Goal: Task Accomplishment & Management: Use online tool/utility

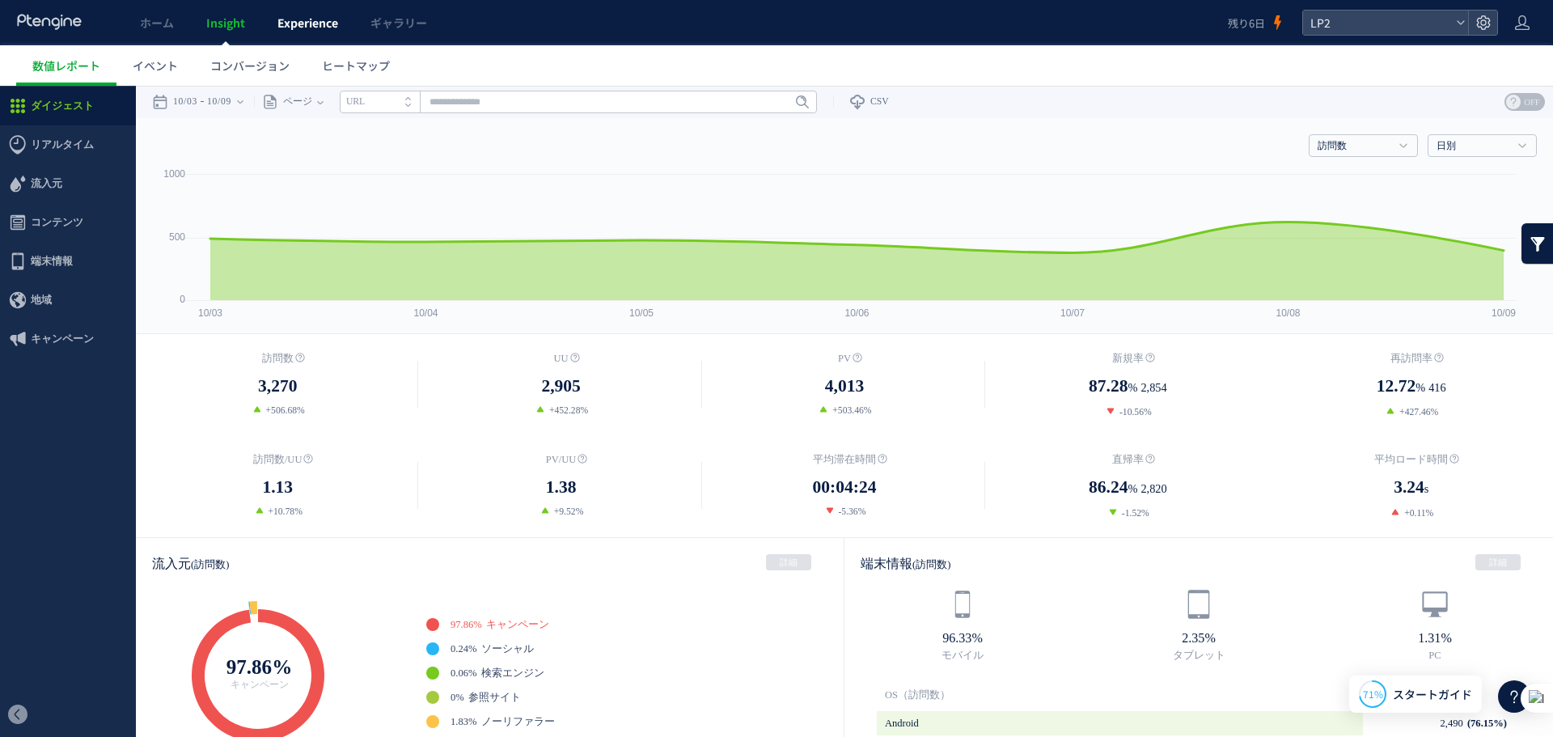
click at [275, 22] on link "Experience" at bounding box center [307, 22] width 93 height 45
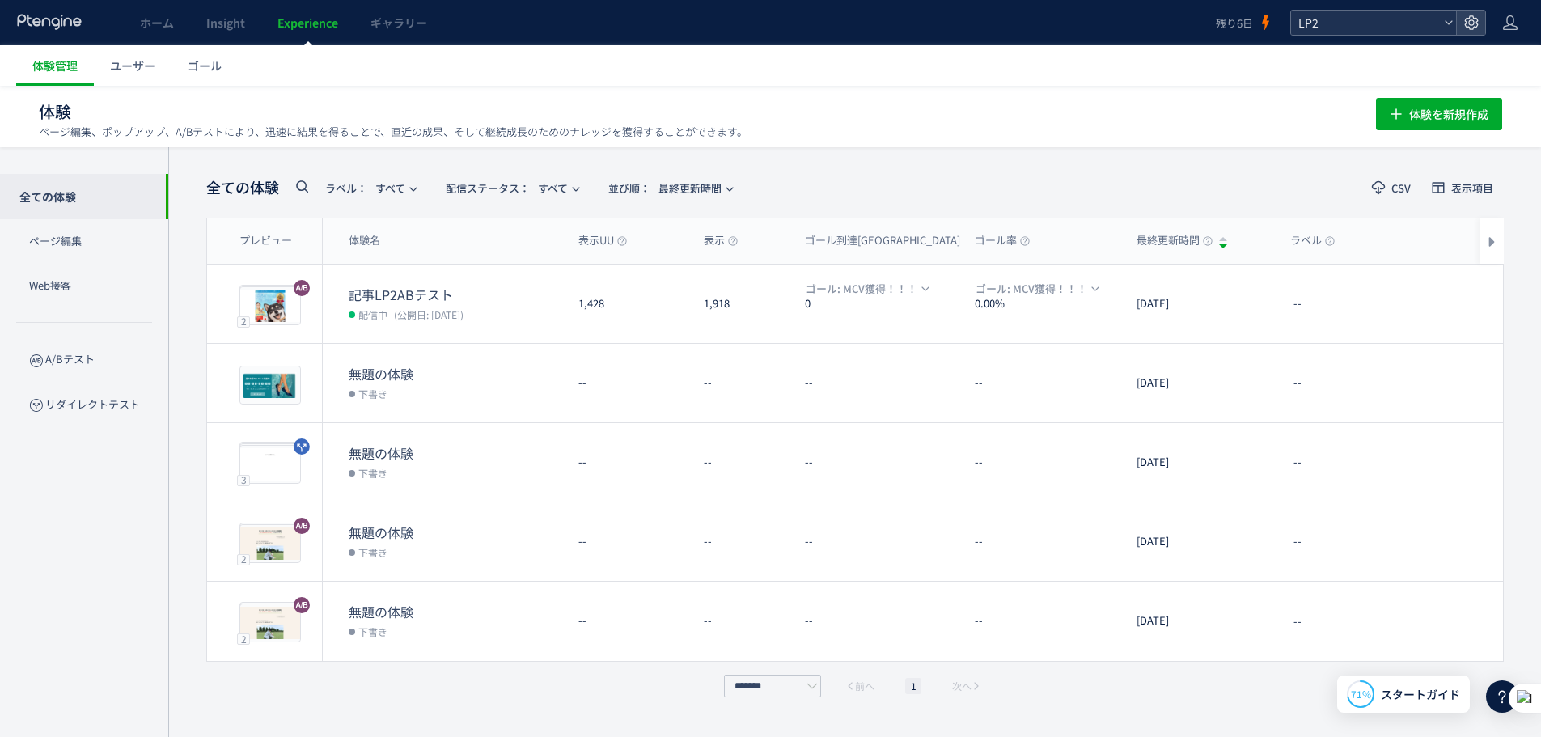
click at [1369, 31] on span "LP2" at bounding box center [1365, 23] width 144 height 24
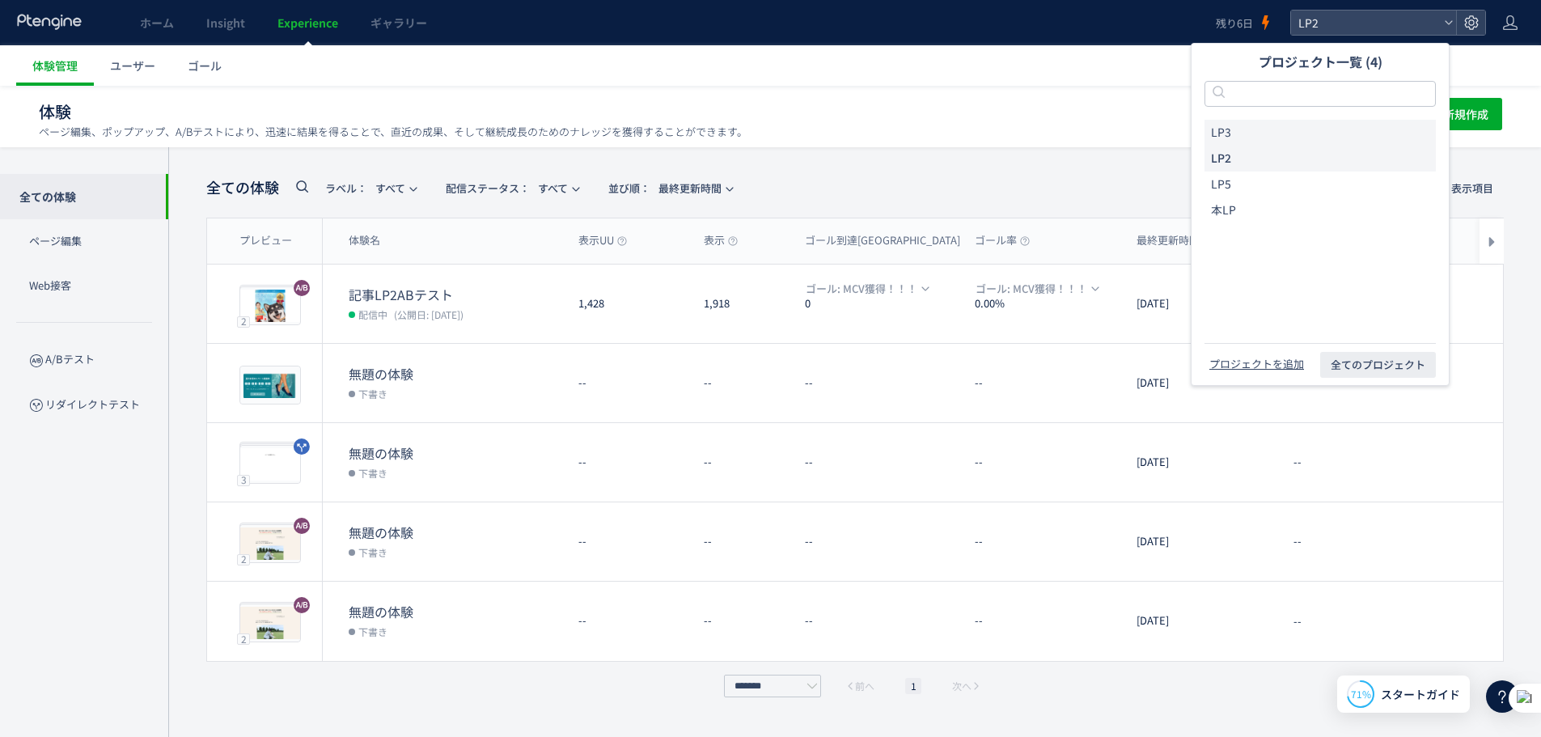
click at [1281, 130] on li "LP3" at bounding box center [1319, 133] width 231 height 26
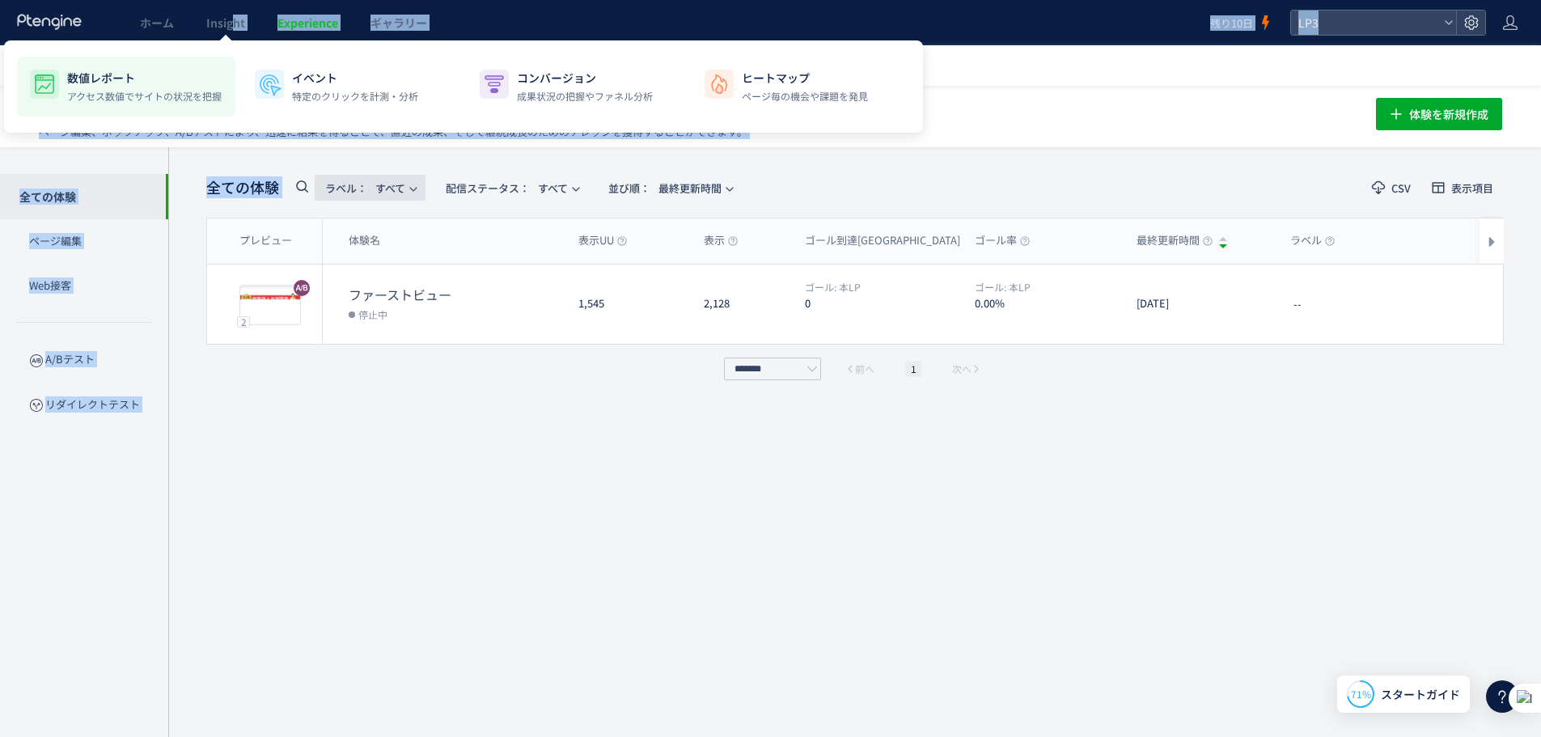
drag, startPoint x: 230, startPoint y: 14, endPoint x: 321, endPoint y: 184, distance: 192.8
click at [307, 184] on div "ホーム Insight Experience ギャラリー 残り10日 LP3 体験管理 ユーザー ゴール 体験 ページ編集、ポップアップ、A/Bテストにより、…" at bounding box center [770, 368] width 1541 height 737
click at [339, 187] on span "ラベル：" at bounding box center [346, 187] width 42 height 15
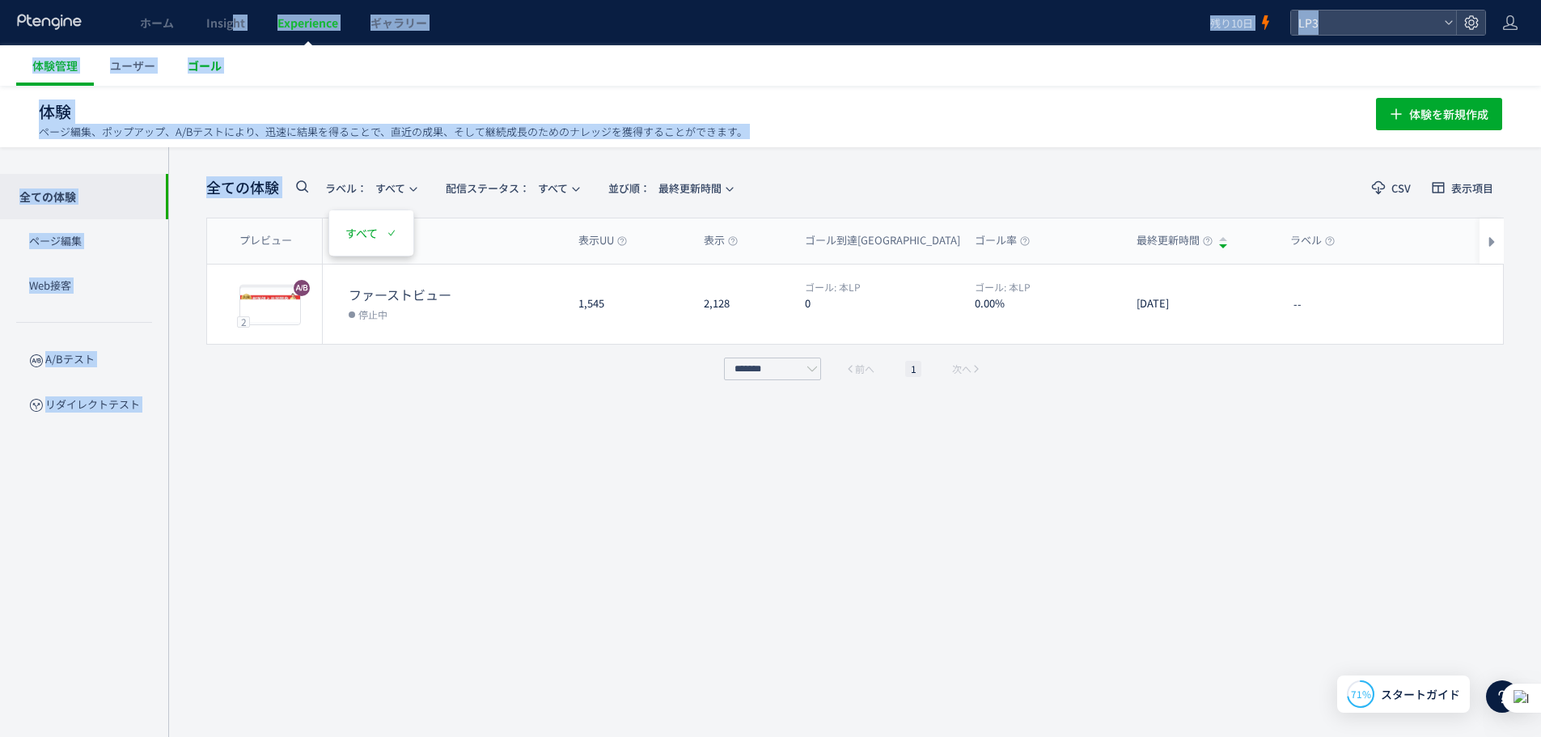
click at [179, 66] on link "ゴール" at bounding box center [204, 65] width 66 height 40
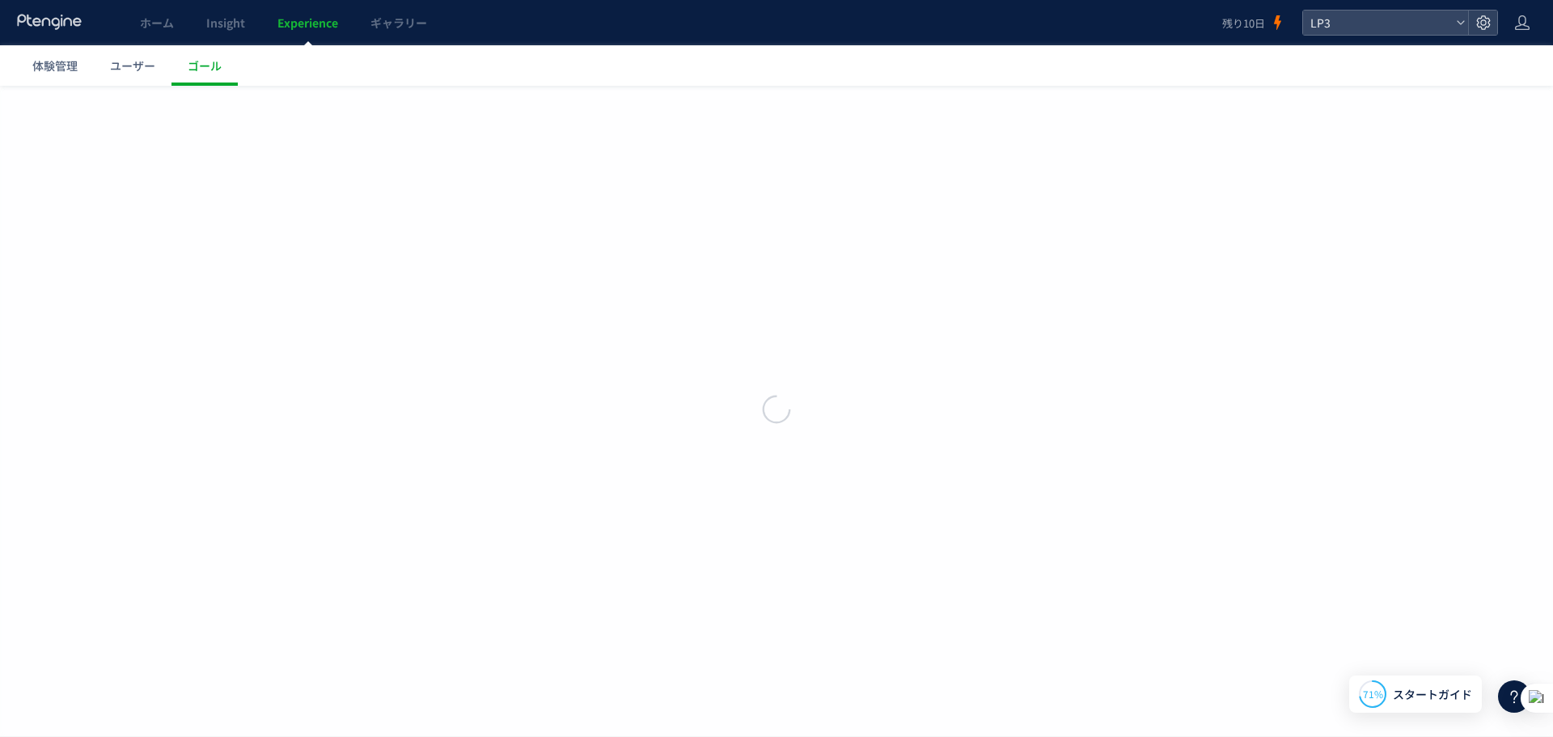
drag, startPoint x: 192, startPoint y: 70, endPoint x: 235, endPoint y: 100, distance: 52.1
click at [197, 74] on div at bounding box center [776, 368] width 1553 height 737
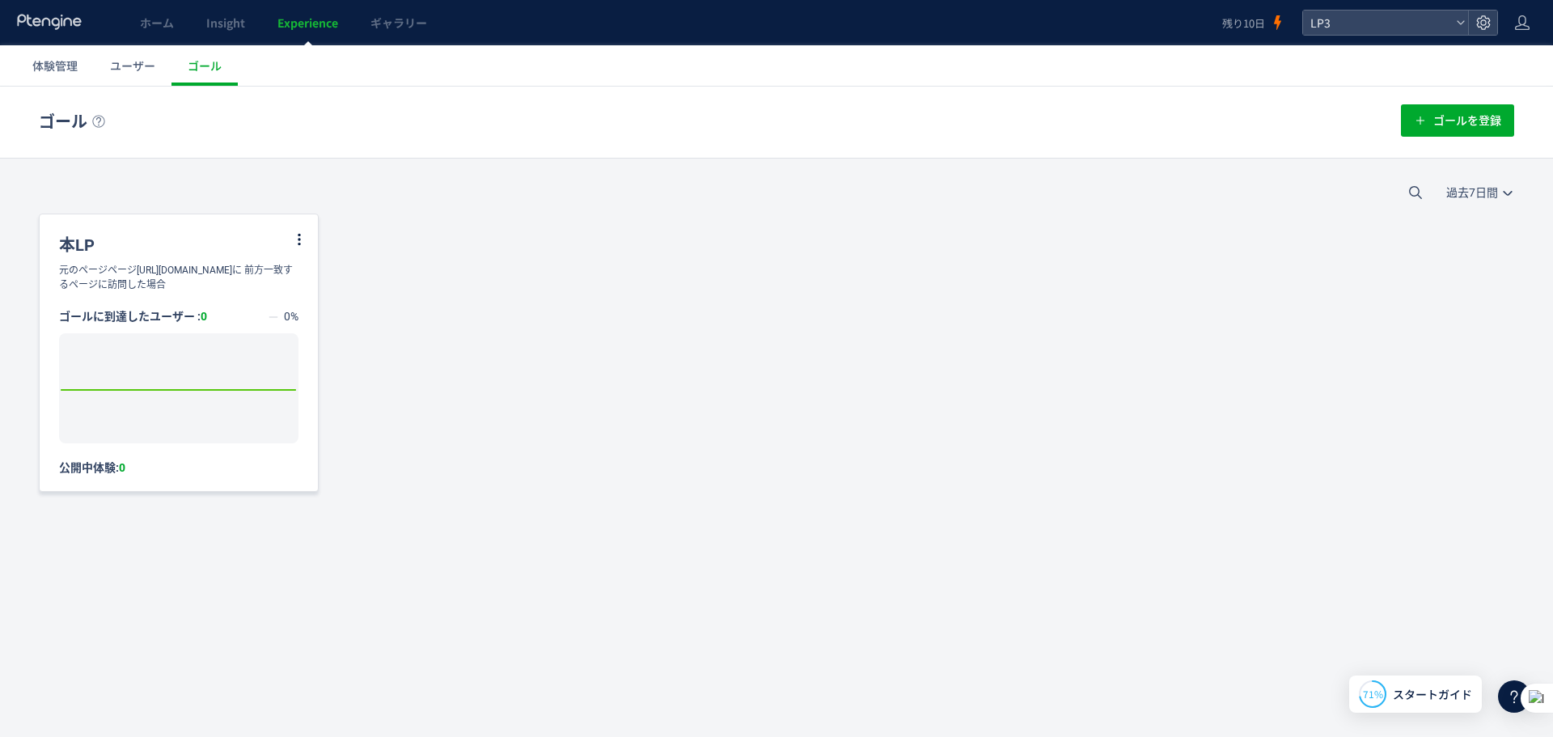
click at [163, 264] on div "元のページページhttps://d-pets.ishitsuku.com/LPに 前方一致するページに訪問した場合" at bounding box center [179, 277] width 278 height 29
click at [188, 300] on div "ゴールに到達したユーザー : 0 0% Created with Highcharts 7.2.2 2025/10/04: 0 公開中体験: 0" at bounding box center [179, 383] width 278 height 183
click at [247, 259] on div "本LP" at bounding box center [179, 238] width 278 height 49
click at [1503, 119] on button "ゴールを登録" at bounding box center [1457, 120] width 113 height 32
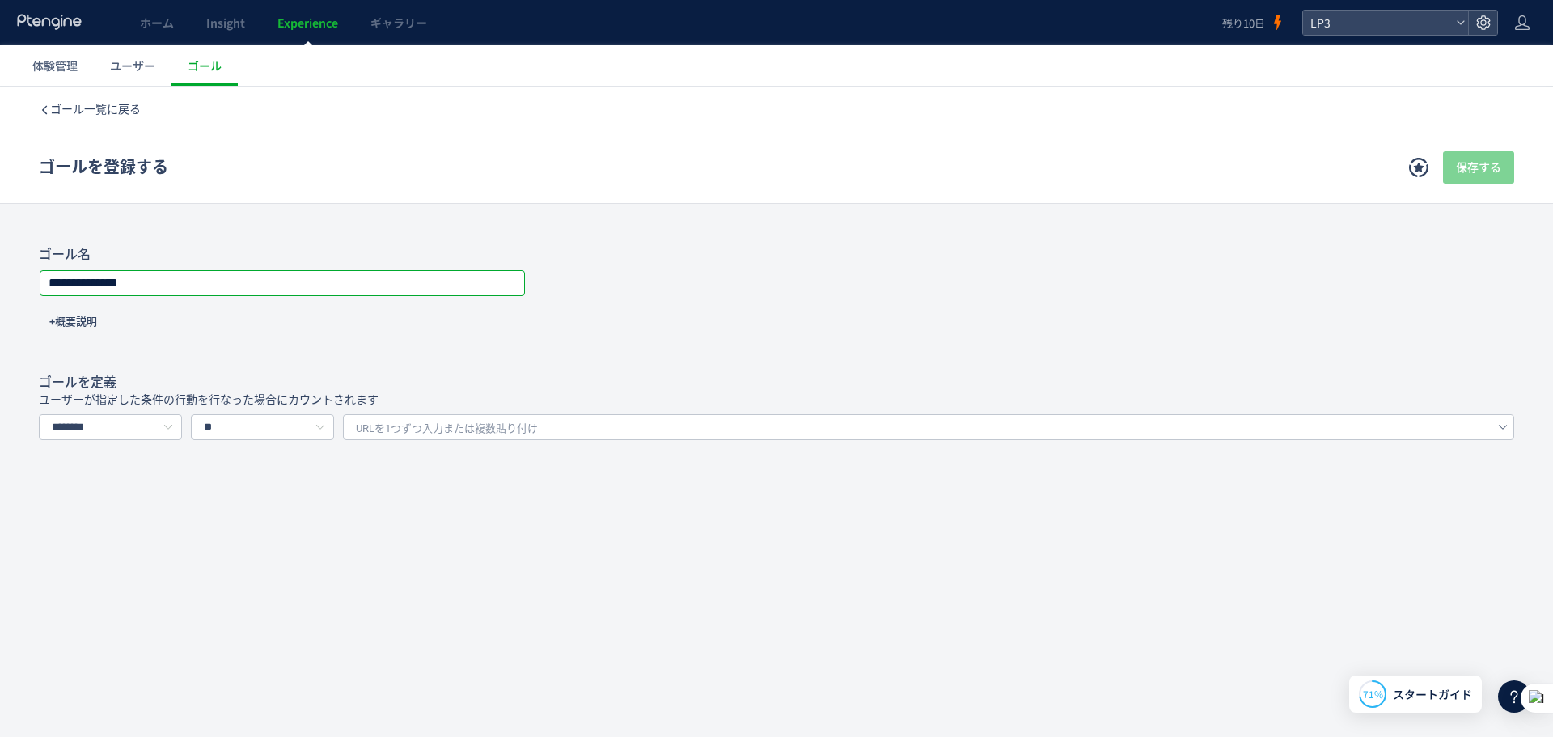
click at [311, 273] on input "**********" at bounding box center [282, 283] width 484 height 23
click at [145, 416] on input "********" at bounding box center [110, 427] width 143 height 26
click at [536, 432] on span "URLを1つずつ入力または複数貼り付け" at bounding box center [447, 428] width 182 height 24
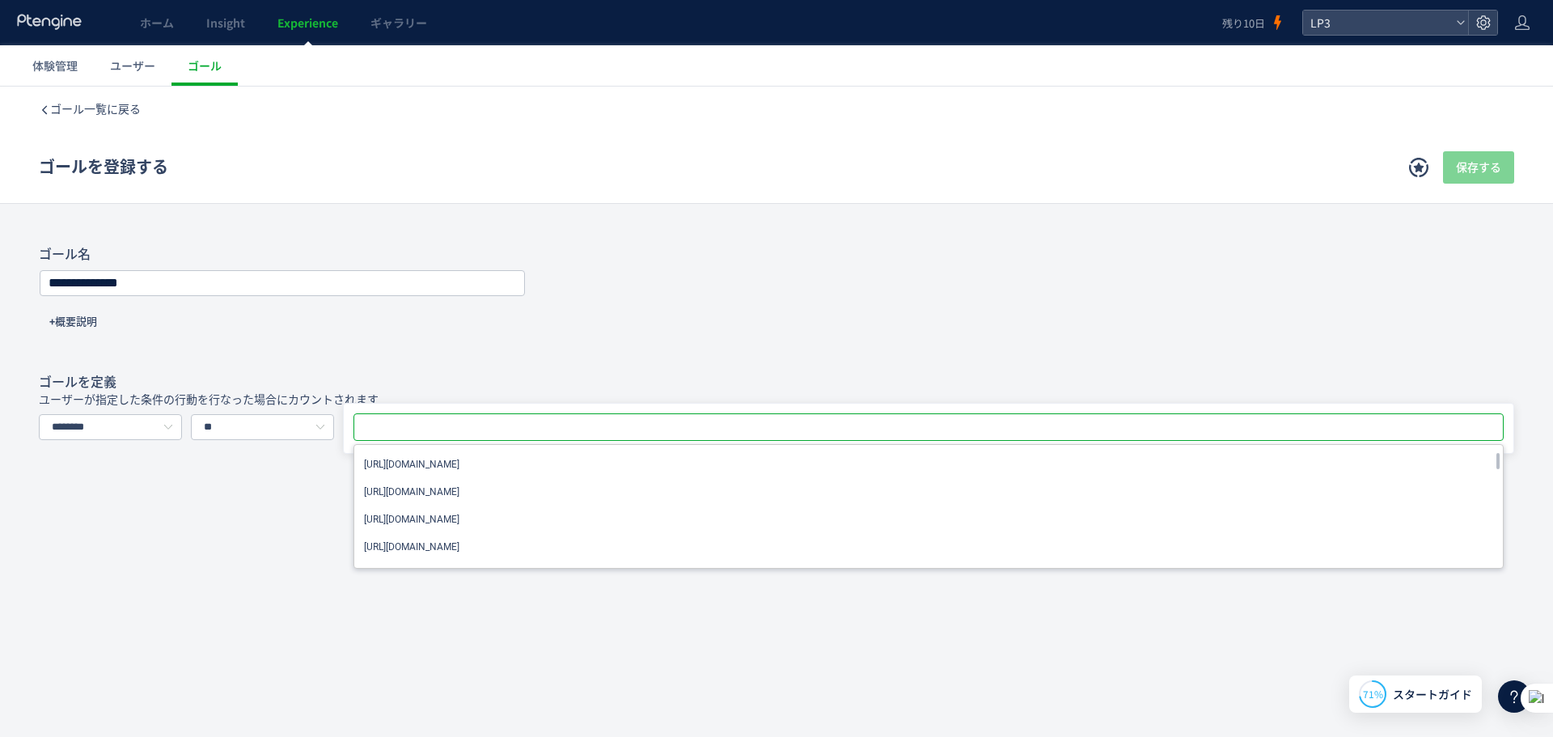
type input "**********"
click at [126, 425] on input "********" at bounding box center [110, 427] width 143 height 26
click at [110, 496] on span "イベントを選択する" at bounding box center [107, 496] width 102 height 13
type input "*********"
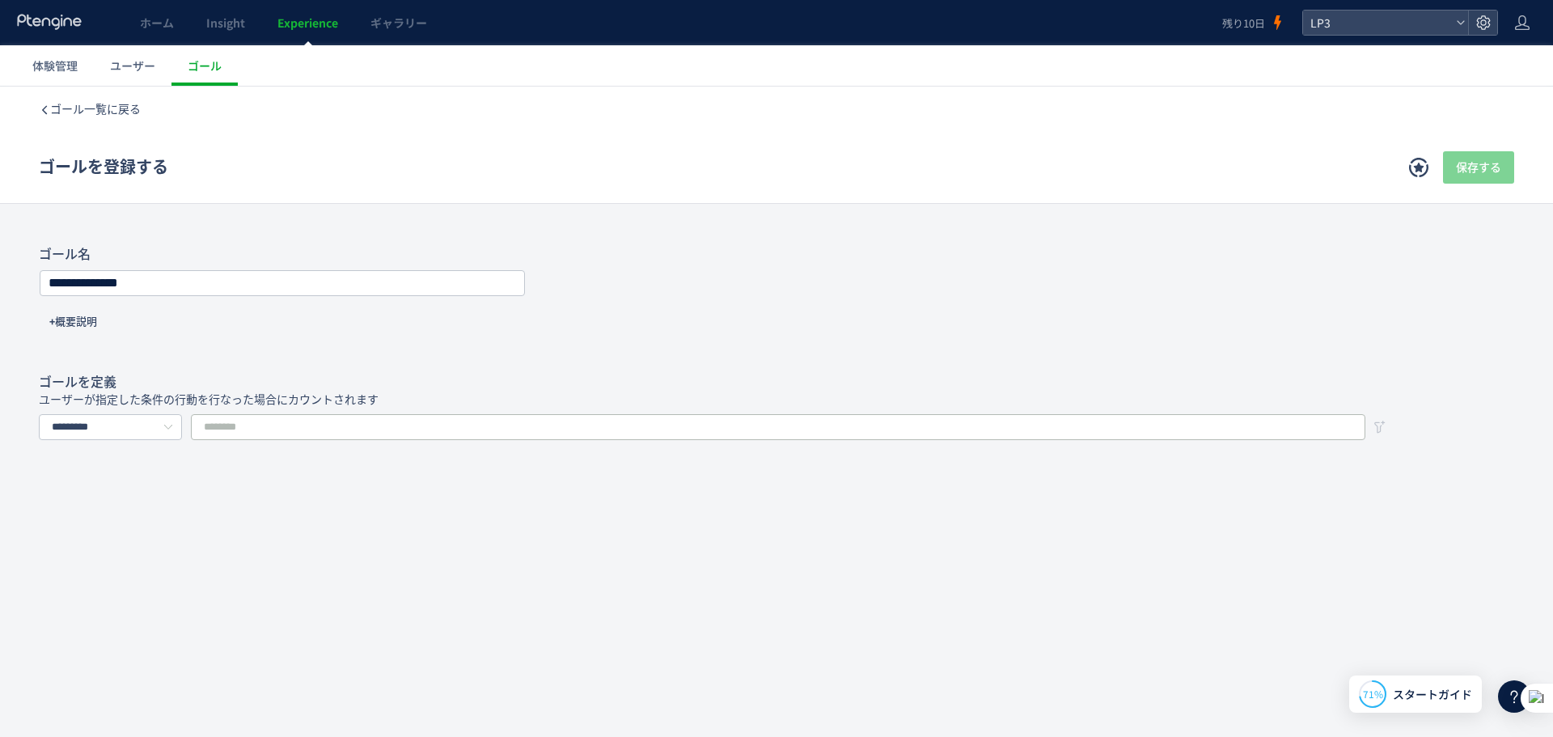
drag, startPoint x: 412, startPoint y: 409, endPoint x: 412, endPoint y: 425, distance: 16.2
click at [412, 416] on div "ゴールを定義 ユーザーが指定した条件の行動を行なった場合にカウントされます *********" at bounding box center [776, 407] width 1475 height 66
click at [409, 425] on input "text" at bounding box center [778, 427] width 1174 height 26
paste input "**********"
type input "**********"
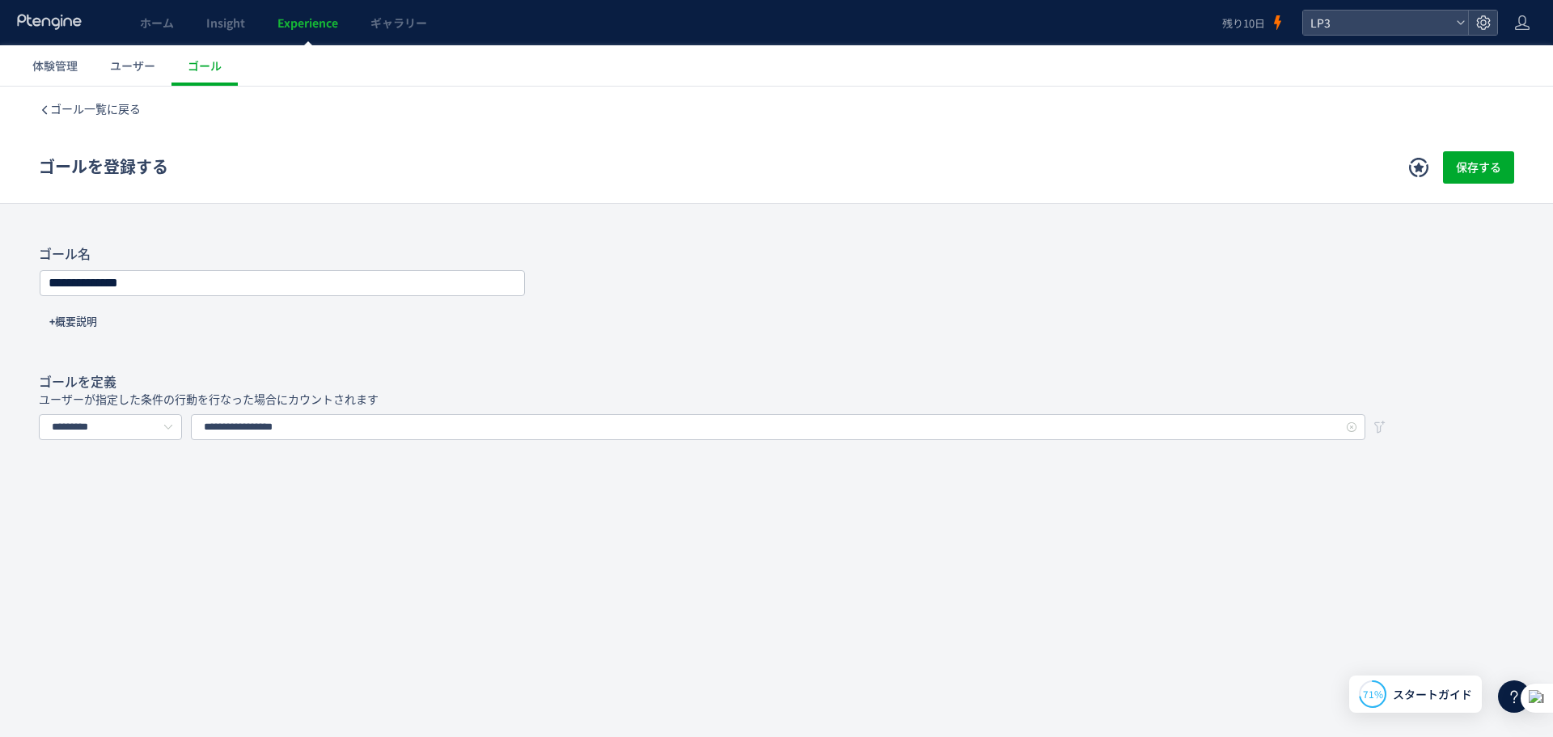
click at [577, 491] on div "**********" at bounding box center [776, 383] width 1553 height 593
drag, startPoint x: 254, startPoint y: 276, endPoint x: -418, endPoint y: 291, distance: 672.2
click at [0, 291] on html at bounding box center [776, 412] width 1553 height 650
type input "**********"
click at [1508, 159] on button "保存する" at bounding box center [1478, 167] width 71 height 32
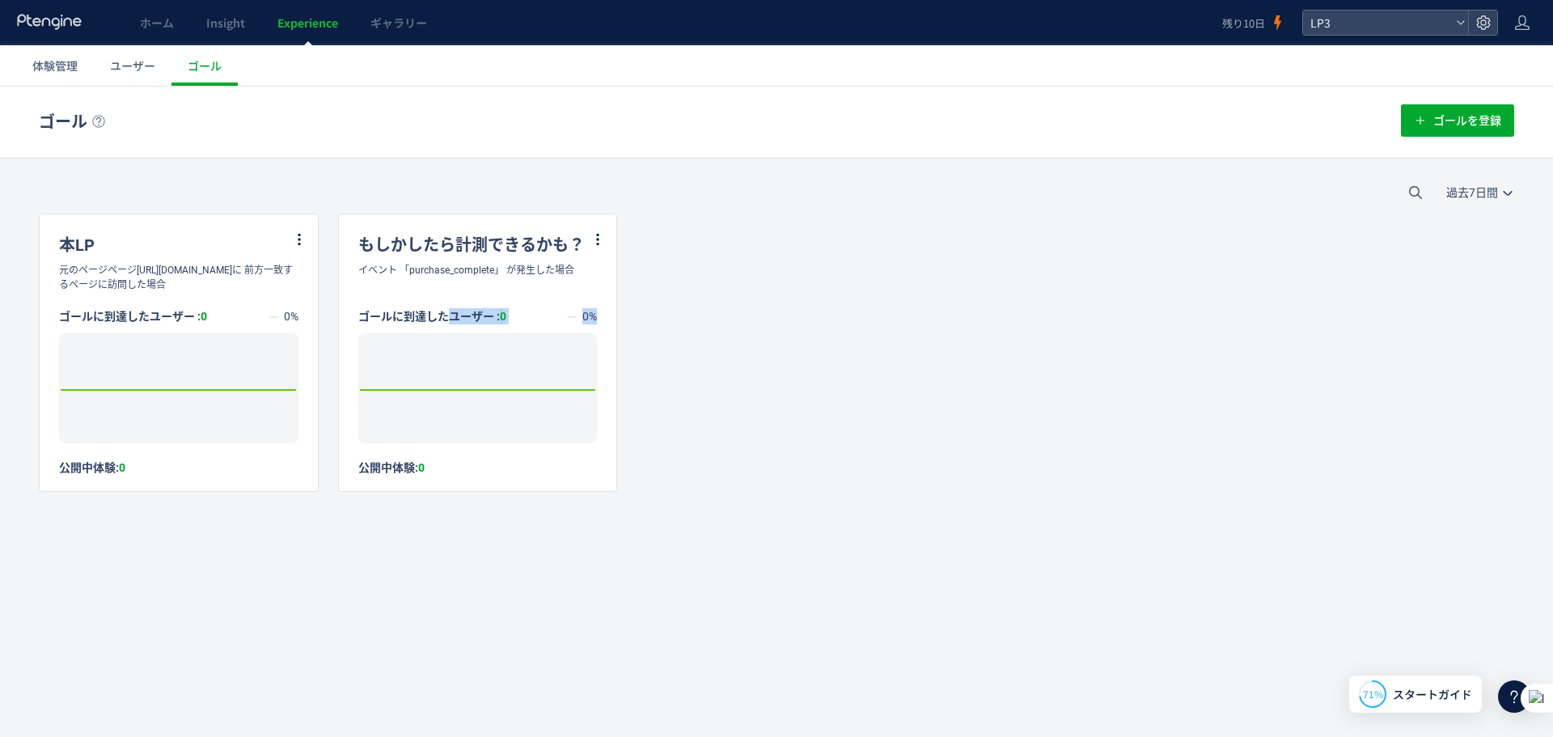
drag, startPoint x: 442, startPoint y: 283, endPoint x: 808, endPoint y: 368, distance: 375.3
click at [805, 368] on div "本LP 元のページページhttps://d-pets.ishitsuku.com/LPに 前方一致するページに訪問した場合 ゴールに到達したユーザー : 0 …" at bounding box center [776, 352] width 1475 height 278
click at [822, 335] on div "本LP 元のページページhttps://d-pets.ishitsuku.com/LPに 前方一致するページに訪問した場合 ゴールに到達したユーザー : 0 …" at bounding box center [776, 352] width 1475 height 278
click at [213, 6] on link "Insight" at bounding box center [225, 22] width 71 height 45
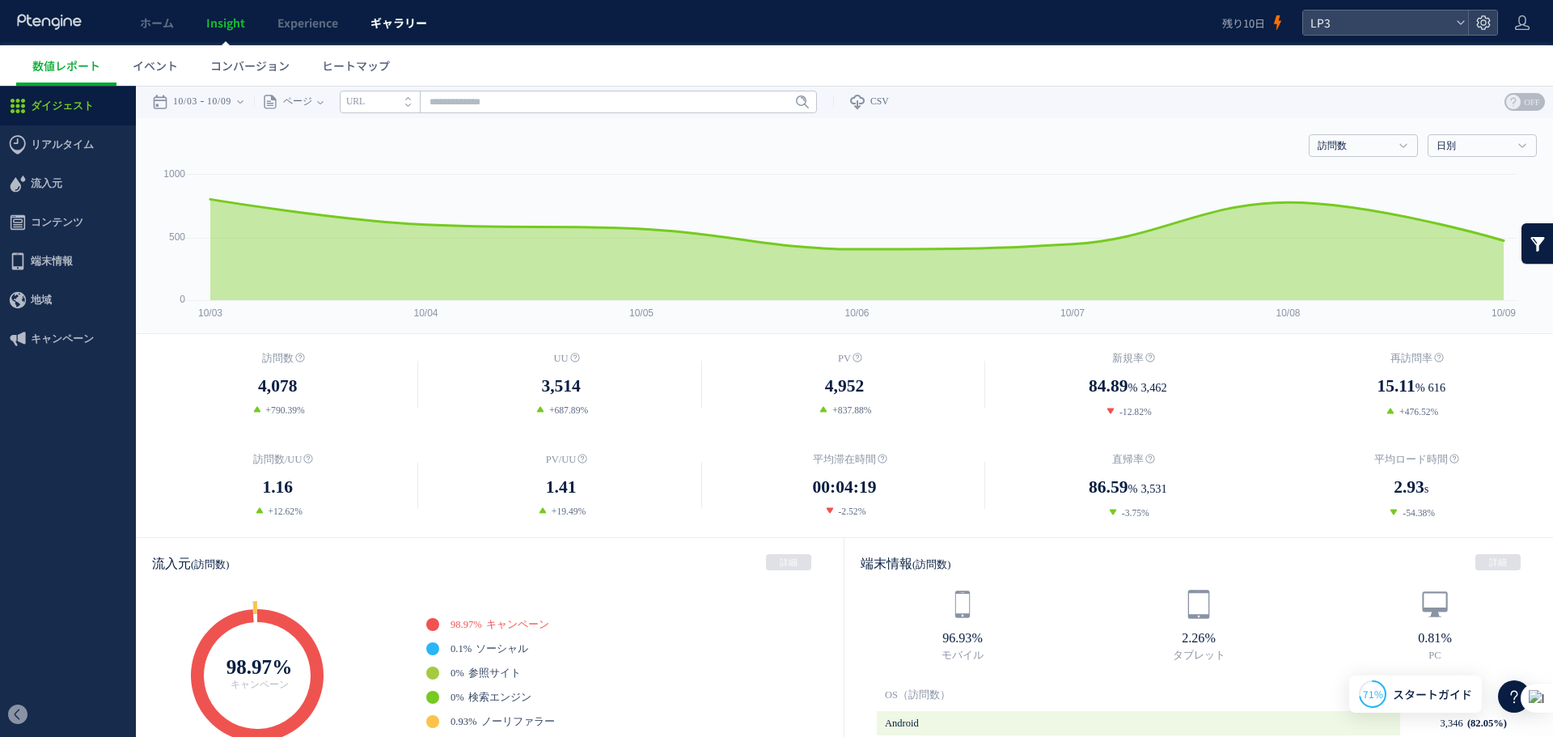
click at [412, 15] on span "ギャラリー" at bounding box center [398, 23] width 57 height 16
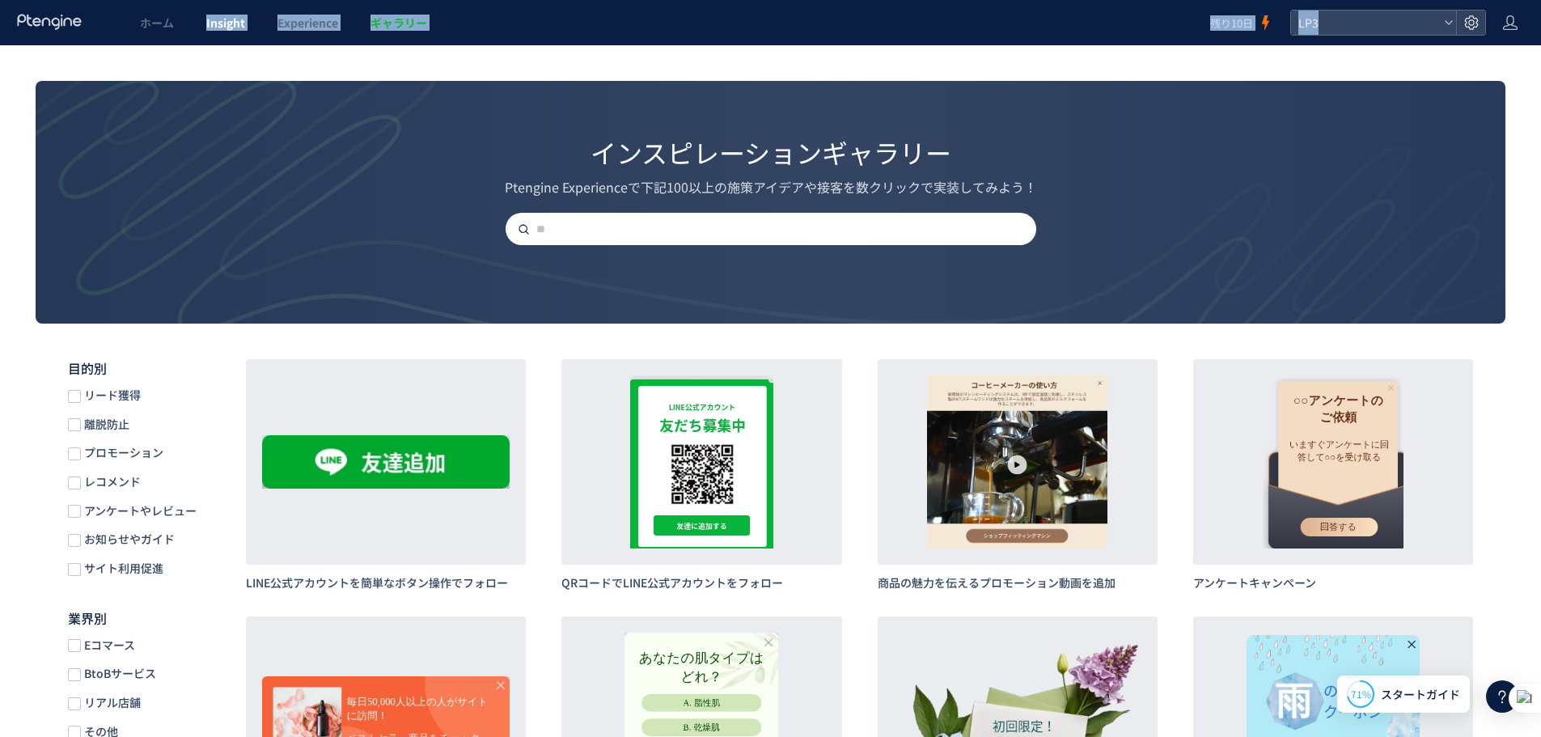
drag, startPoint x: 228, startPoint y: 49, endPoint x: 189, endPoint y: 32, distance: 42.4
click at [189, 32] on div "コピー これを説明してください" at bounding box center [300, 28] width 222 height 24
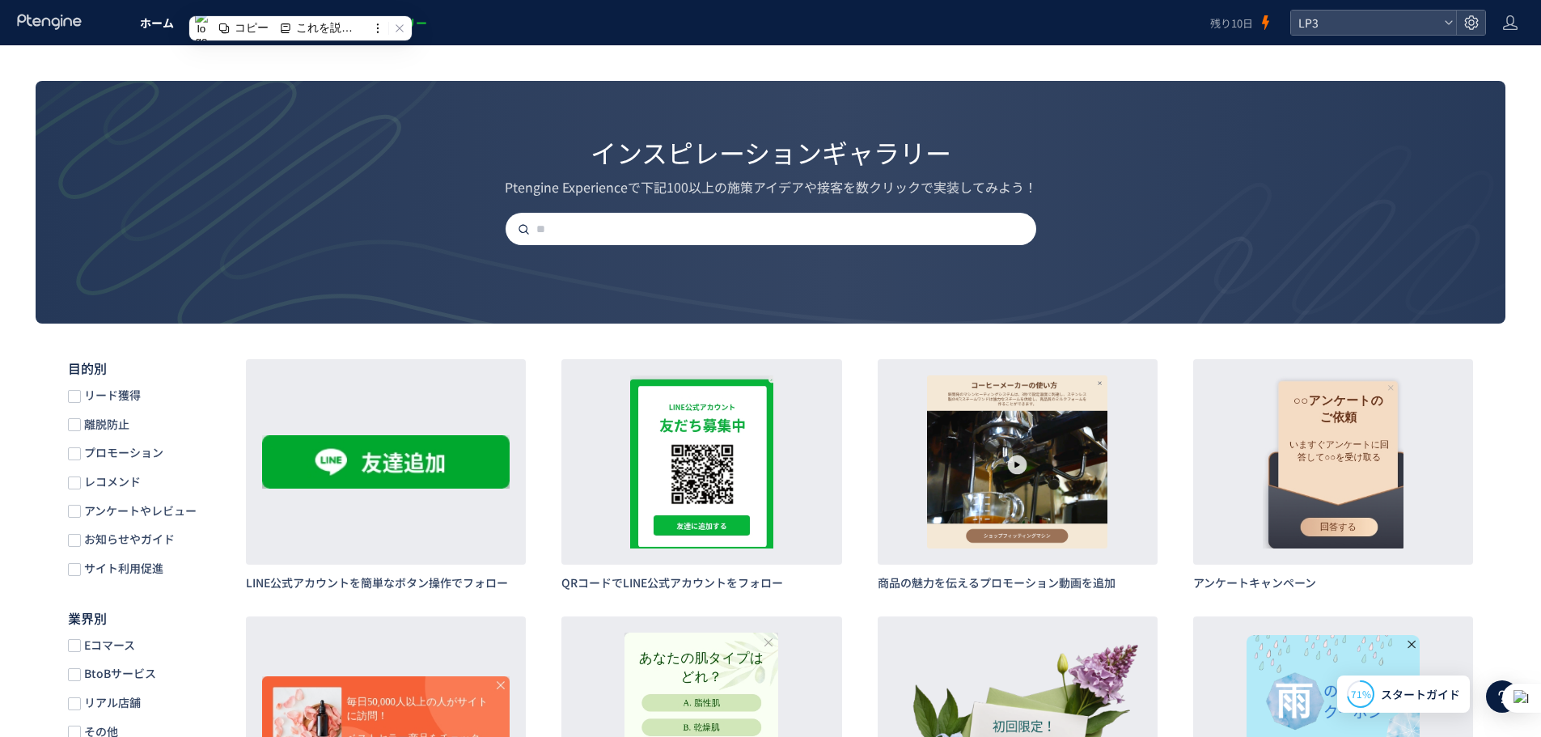
click at [183, 32] on link "ホーム" at bounding box center [157, 22] width 66 height 45
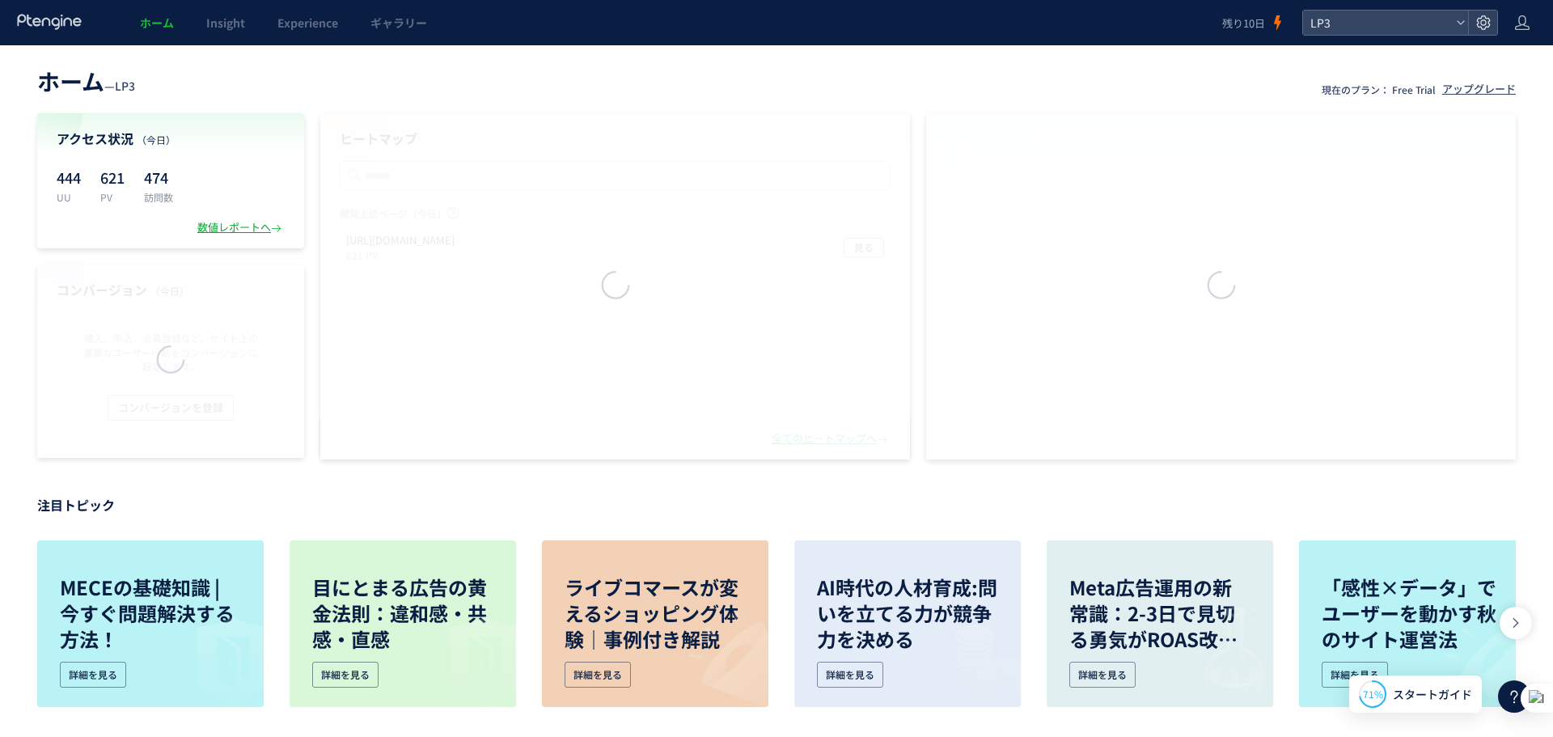
click at [154, 24] on div at bounding box center [776, 368] width 1553 height 737
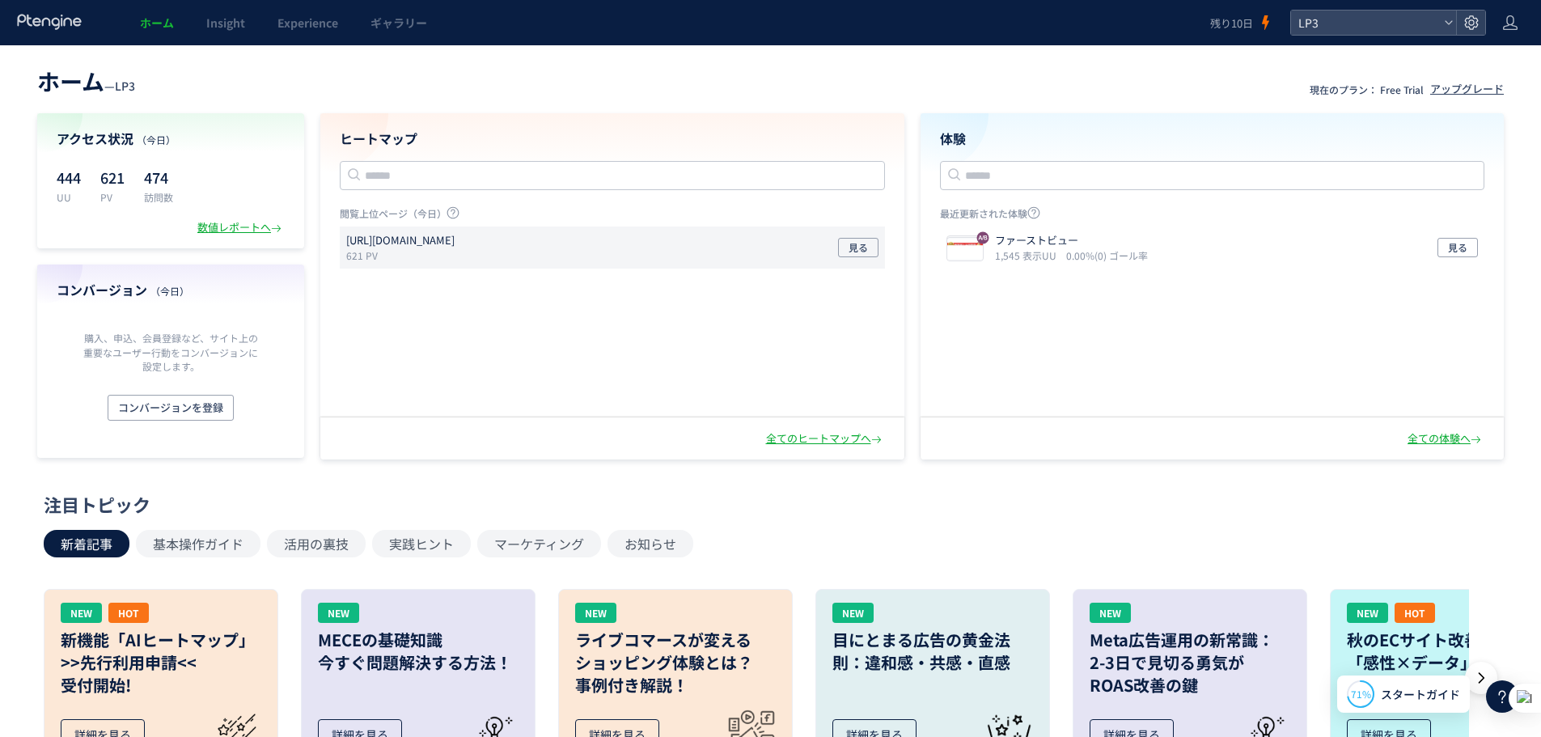
click at [514, 246] on div "https://lp.ishitsuku.com/04 621 PV 見る" at bounding box center [612, 247] width 545 height 42
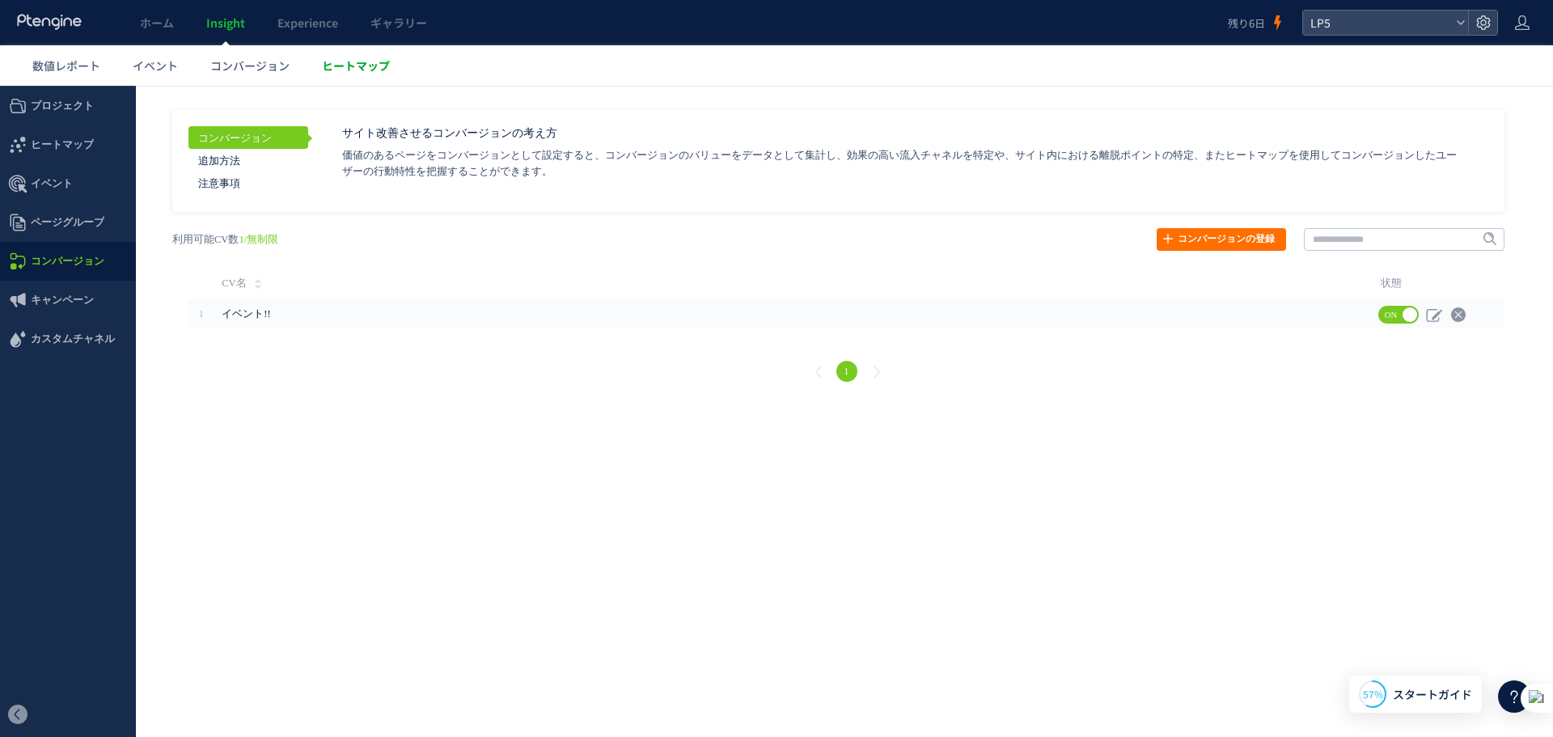
click at [374, 85] on link "ヒートマップ" at bounding box center [356, 65] width 100 height 40
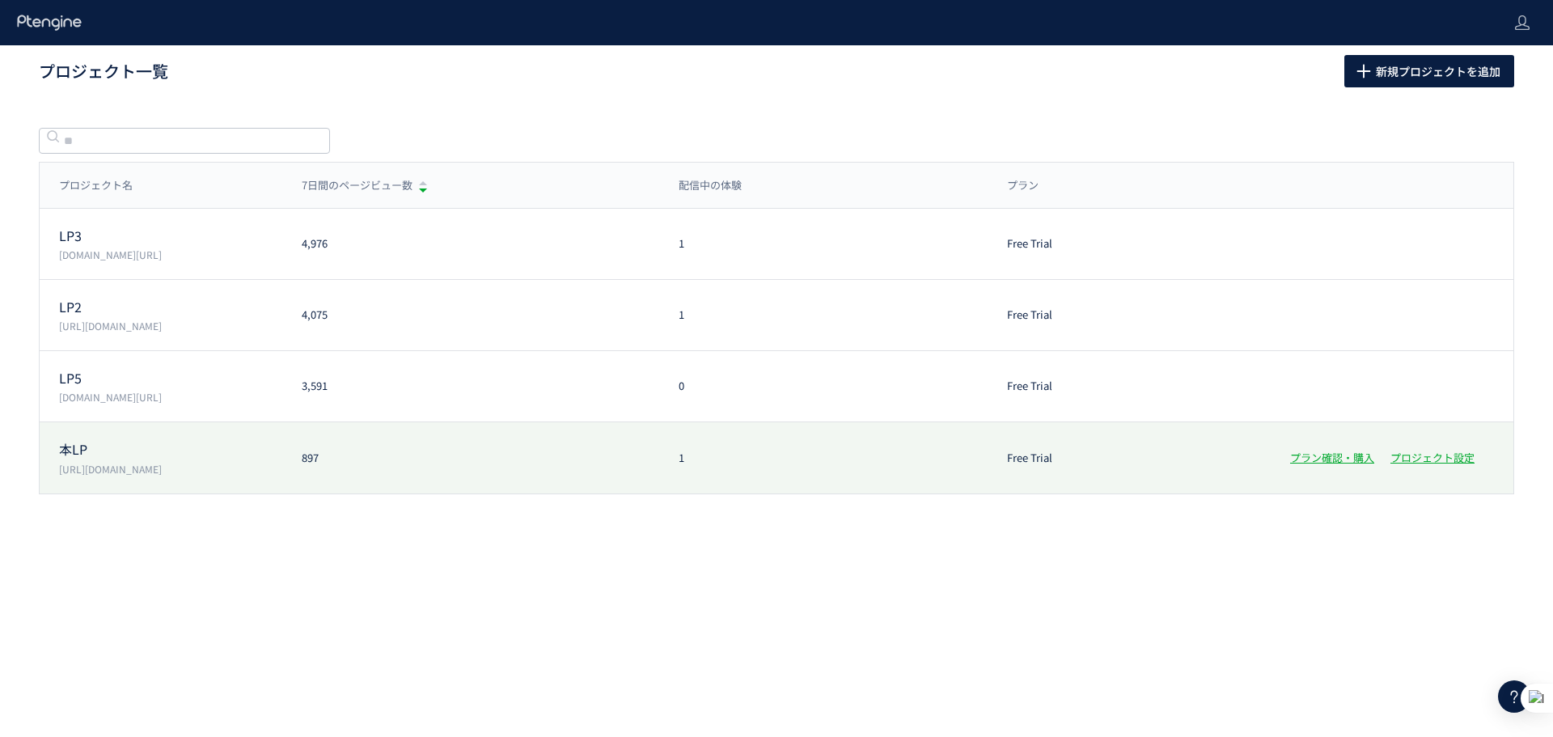
click at [292, 467] on div "本LP https://d-pets.ishitsuku.com/LP/index.html 897 1 Free Trial プラン確認・購入 プロジェクト…" at bounding box center [776, 457] width 1473 height 71
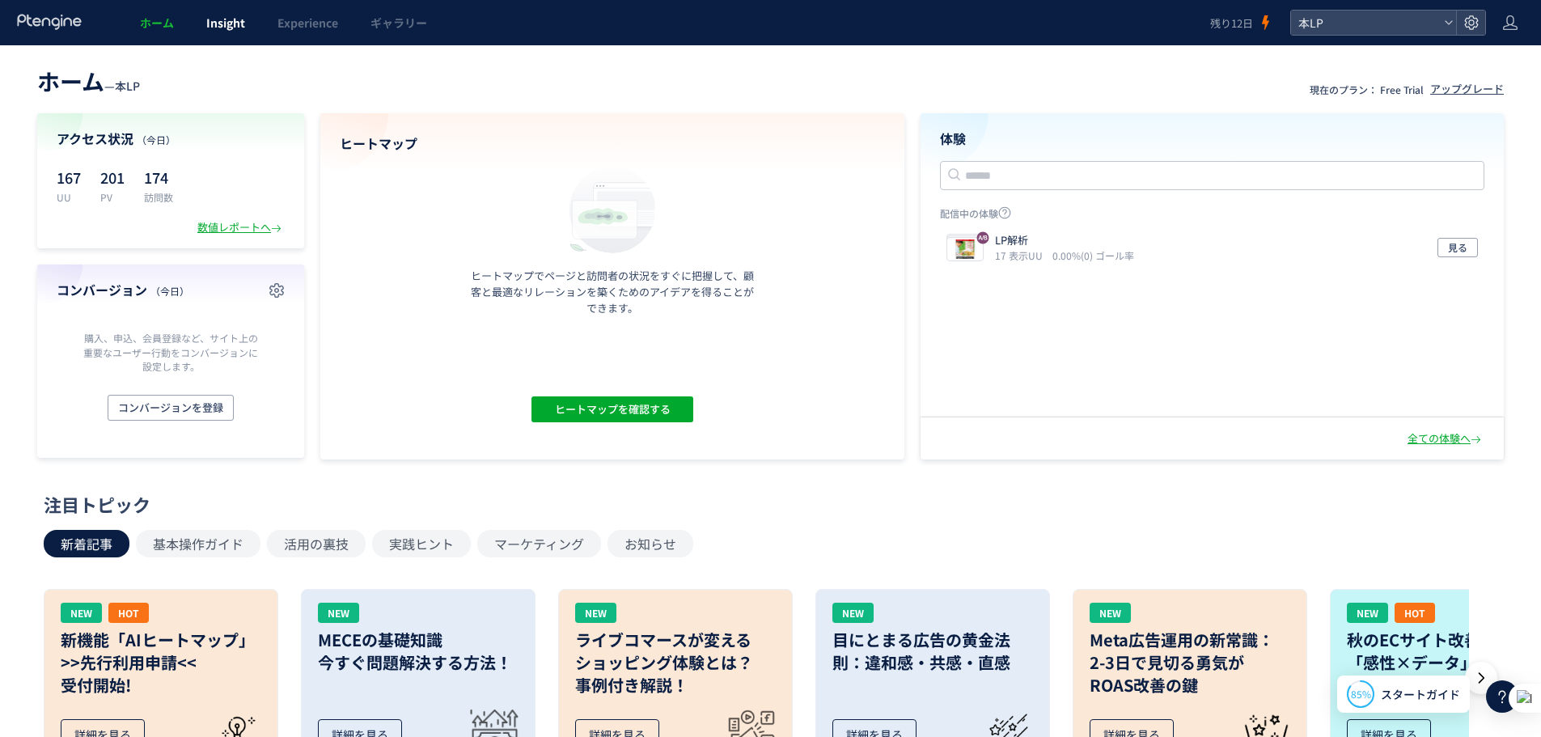
click at [239, 32] on link "Insight" at bounding box center [225, 22] width 71 height 45
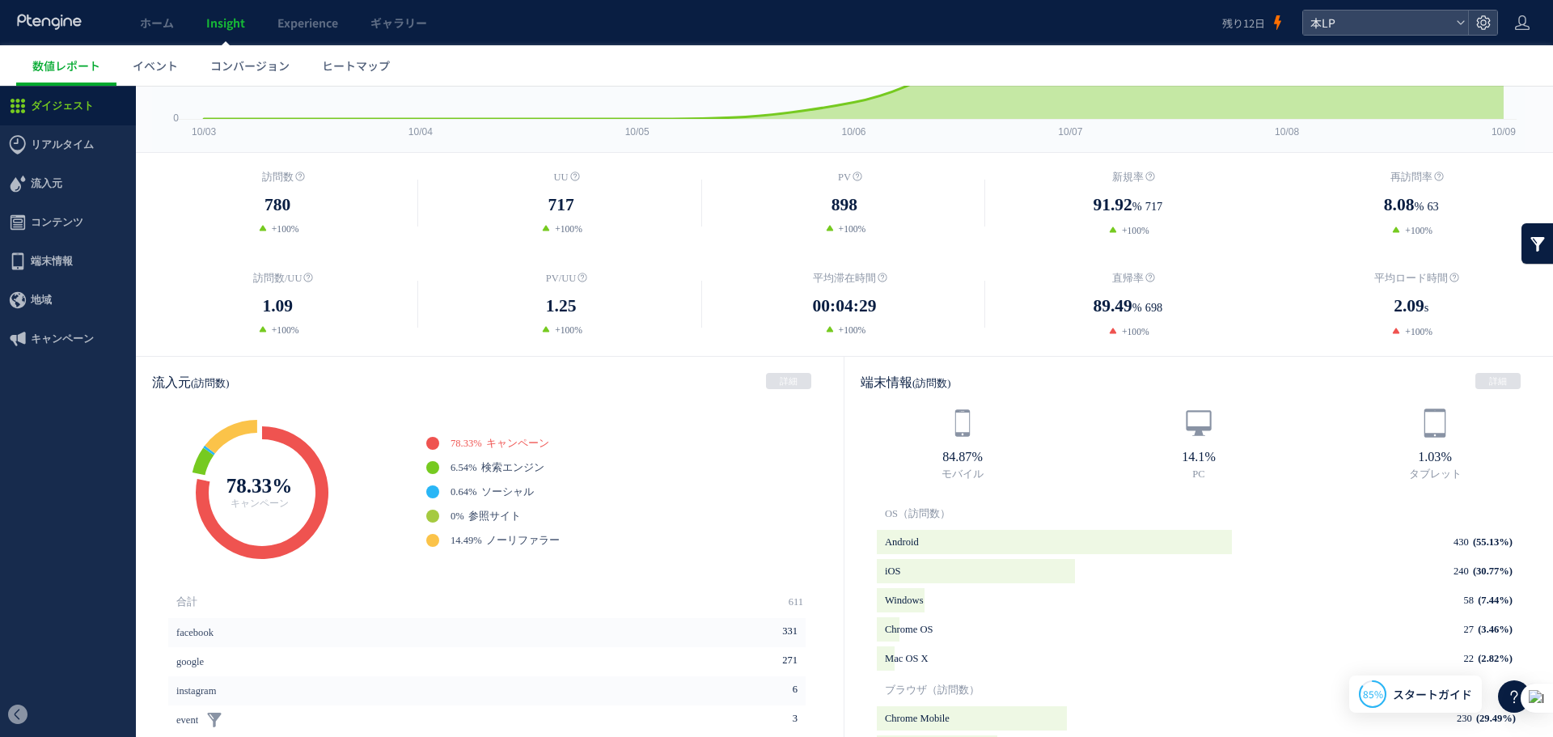
scroll to position [108, 0]
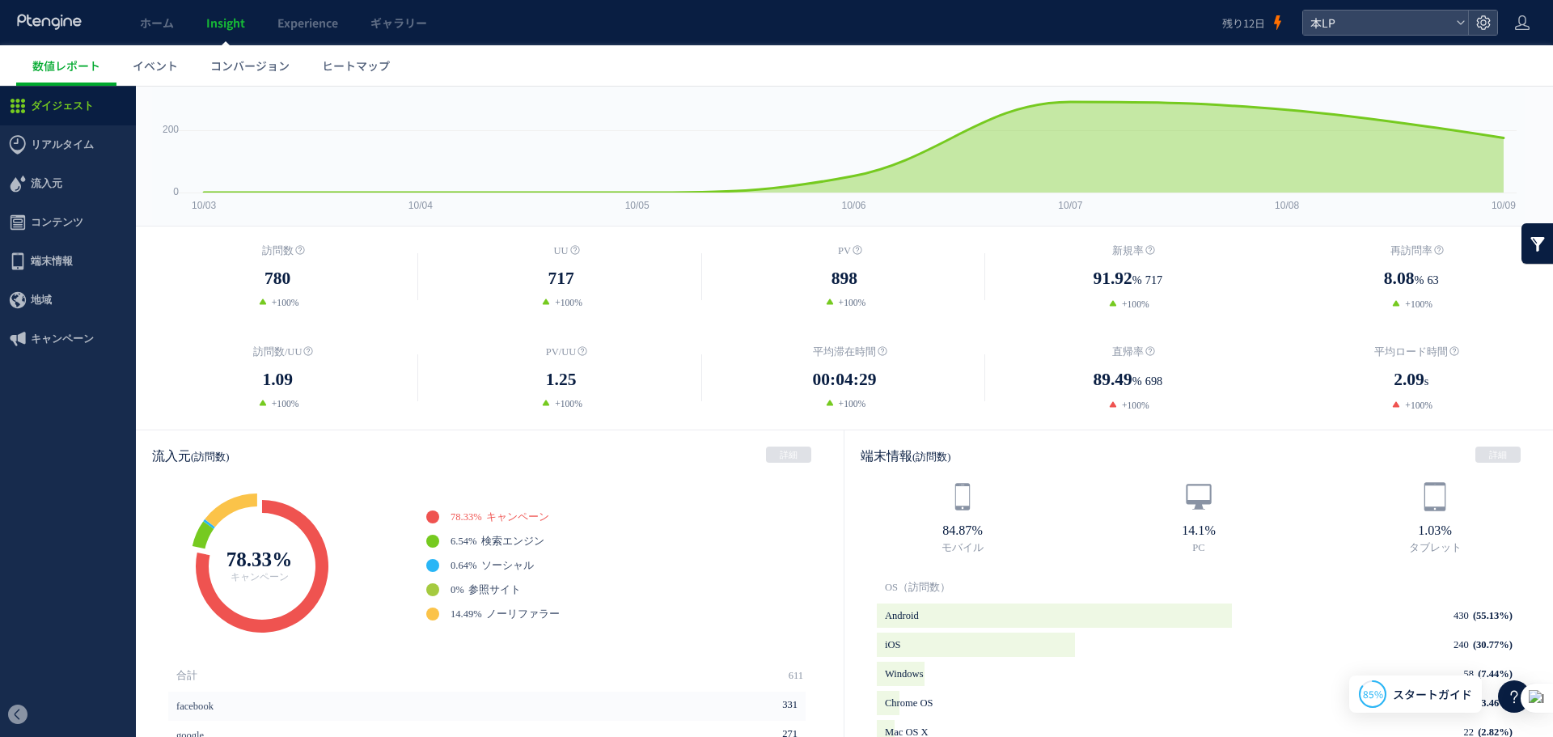
drag, startPoint x: 496, startPoint y: 661, endPoint x: 412, endPoint y: 335, distance: 336.6
click at [401, 335] on div "訪問数 780 +100% UU 717" at bounding box center [844, 327] width 1417 height 203
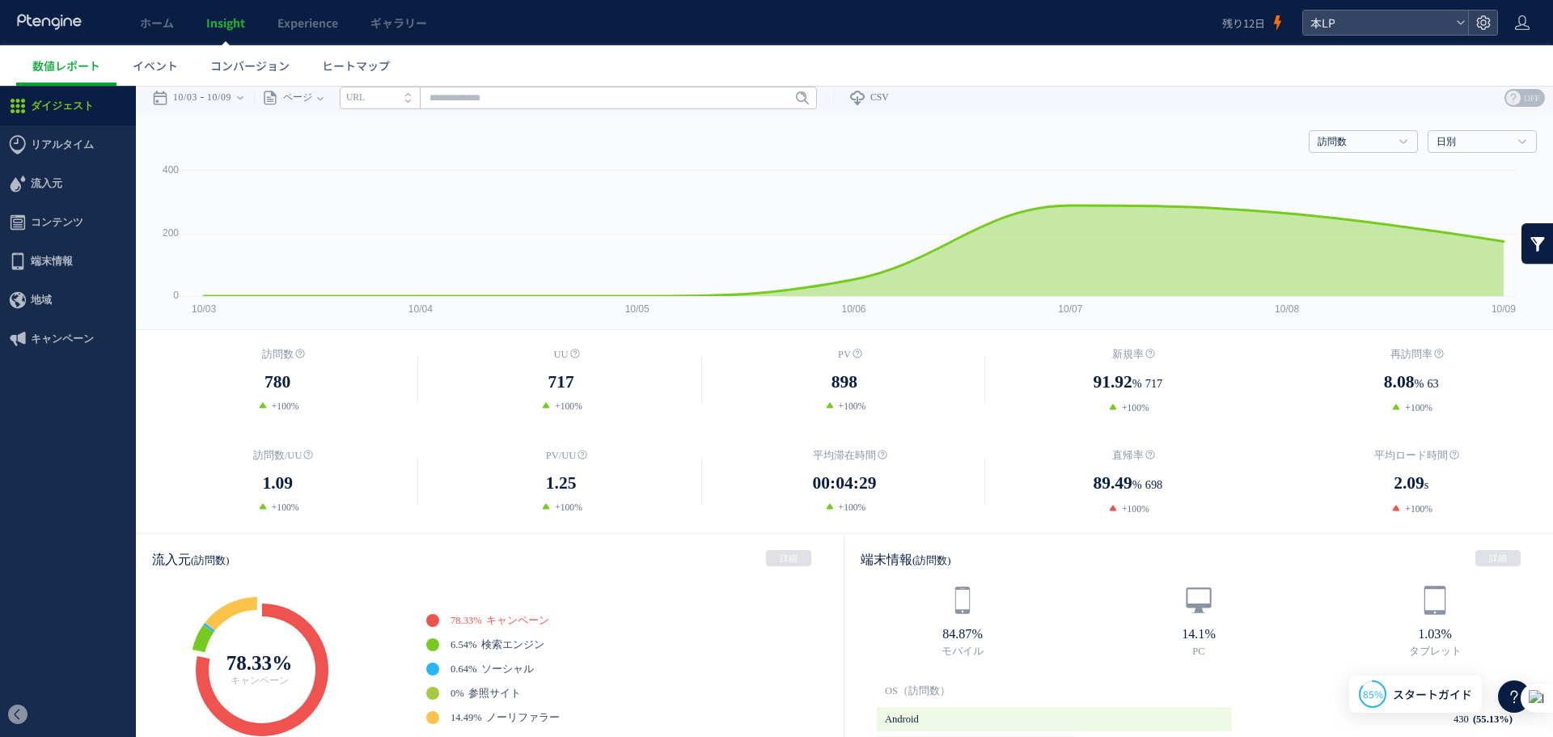
scroll to position [0, 0]
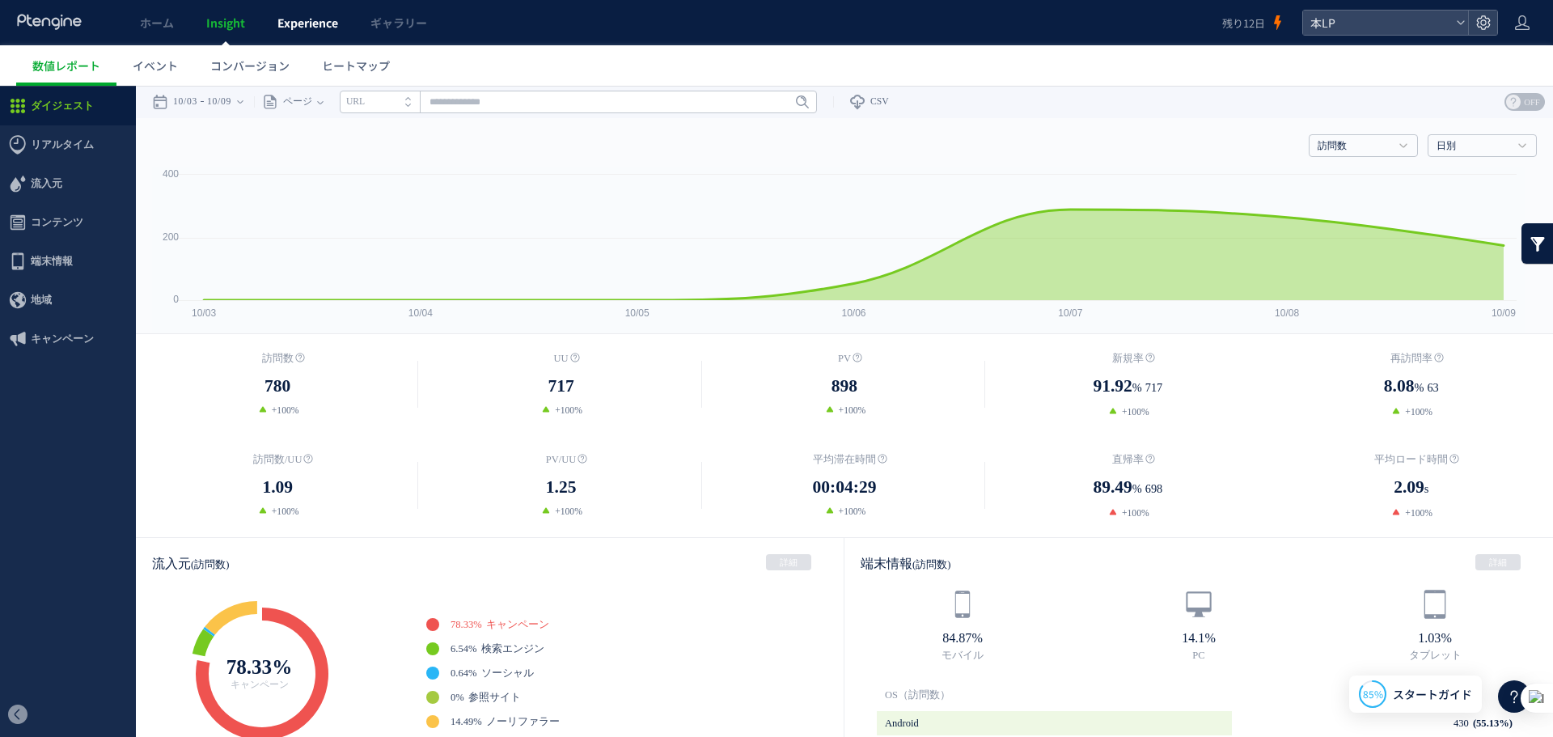
click at [294, 29] on span "Experience" at bounding box center [307, 23] width 61 height 16
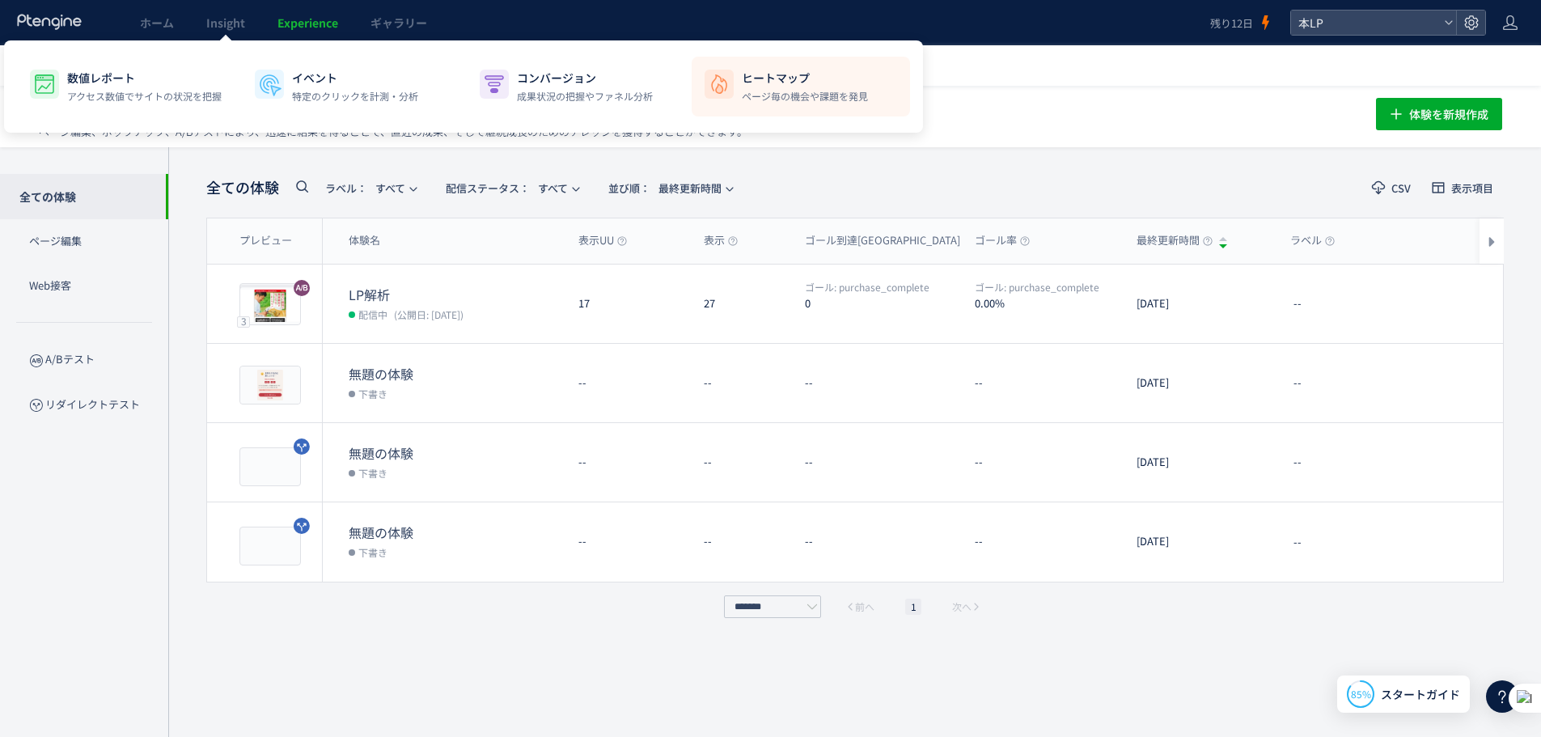
click at [750, 77] on p "ヒートマップ" at bounding box center [805, 78] width 126 height 16
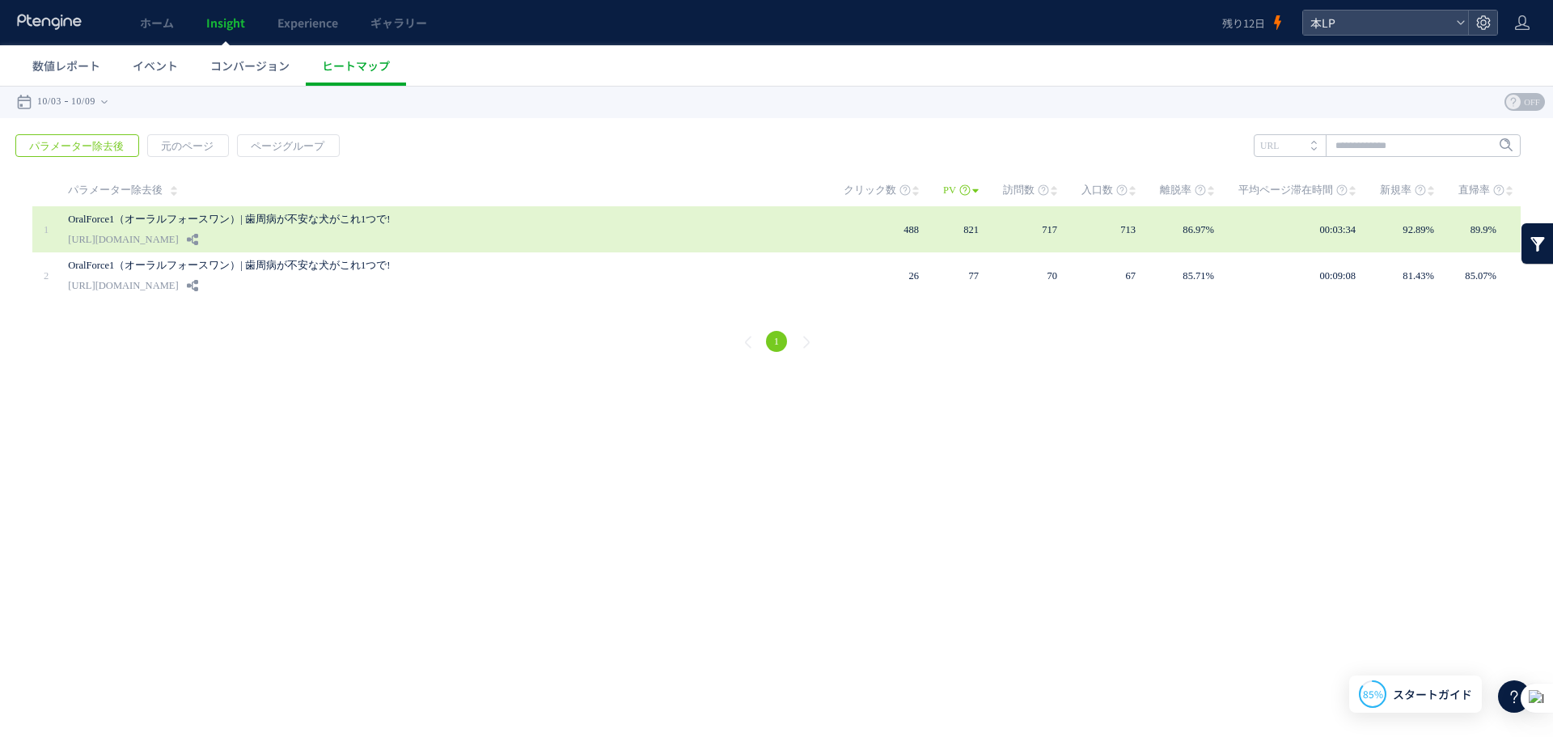
click at [918, 233] on span "488" at bounding box center [910, 229] width 15 height 11
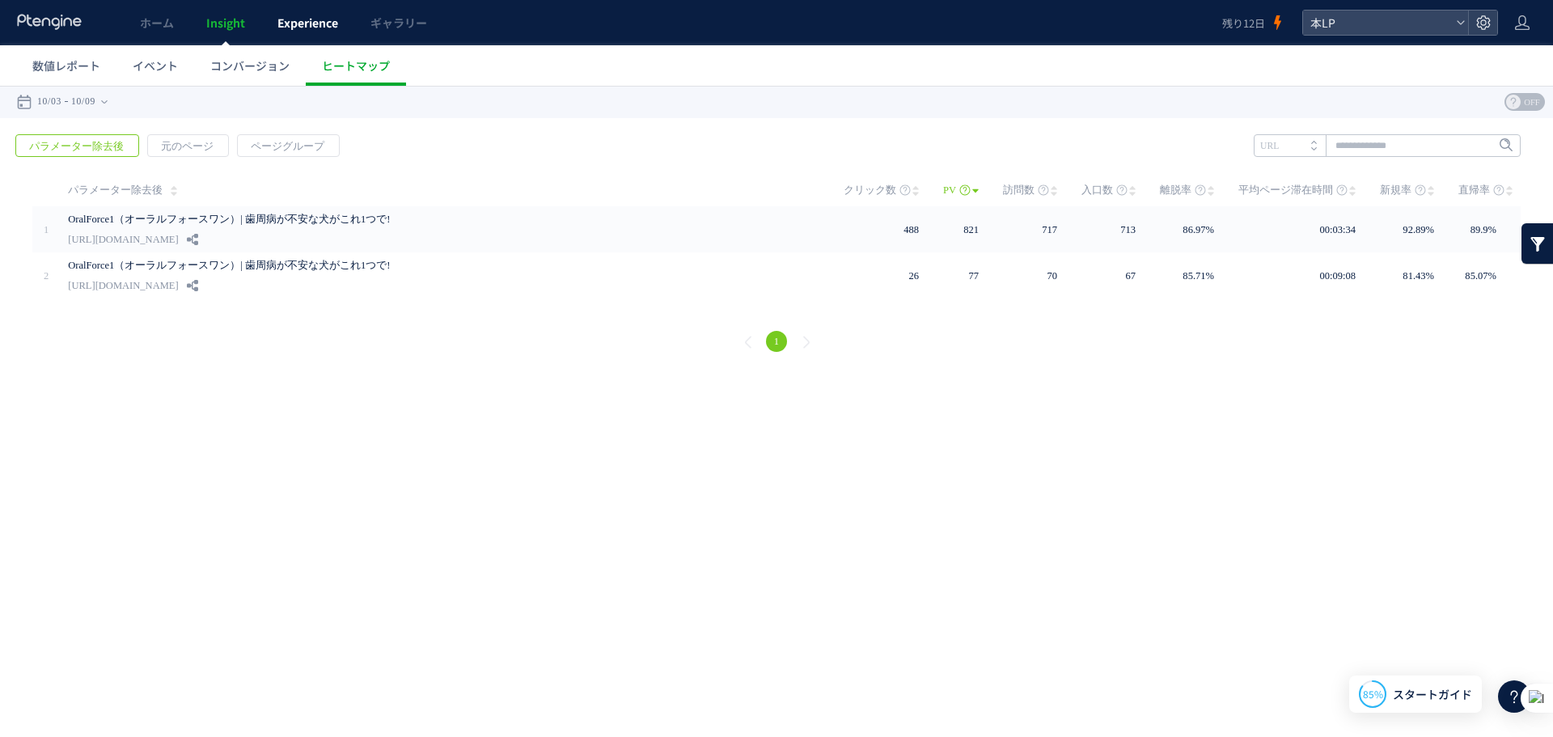
click at [295, 37] on link "Experience" at bounding box center [307, 22] width 93 height 45
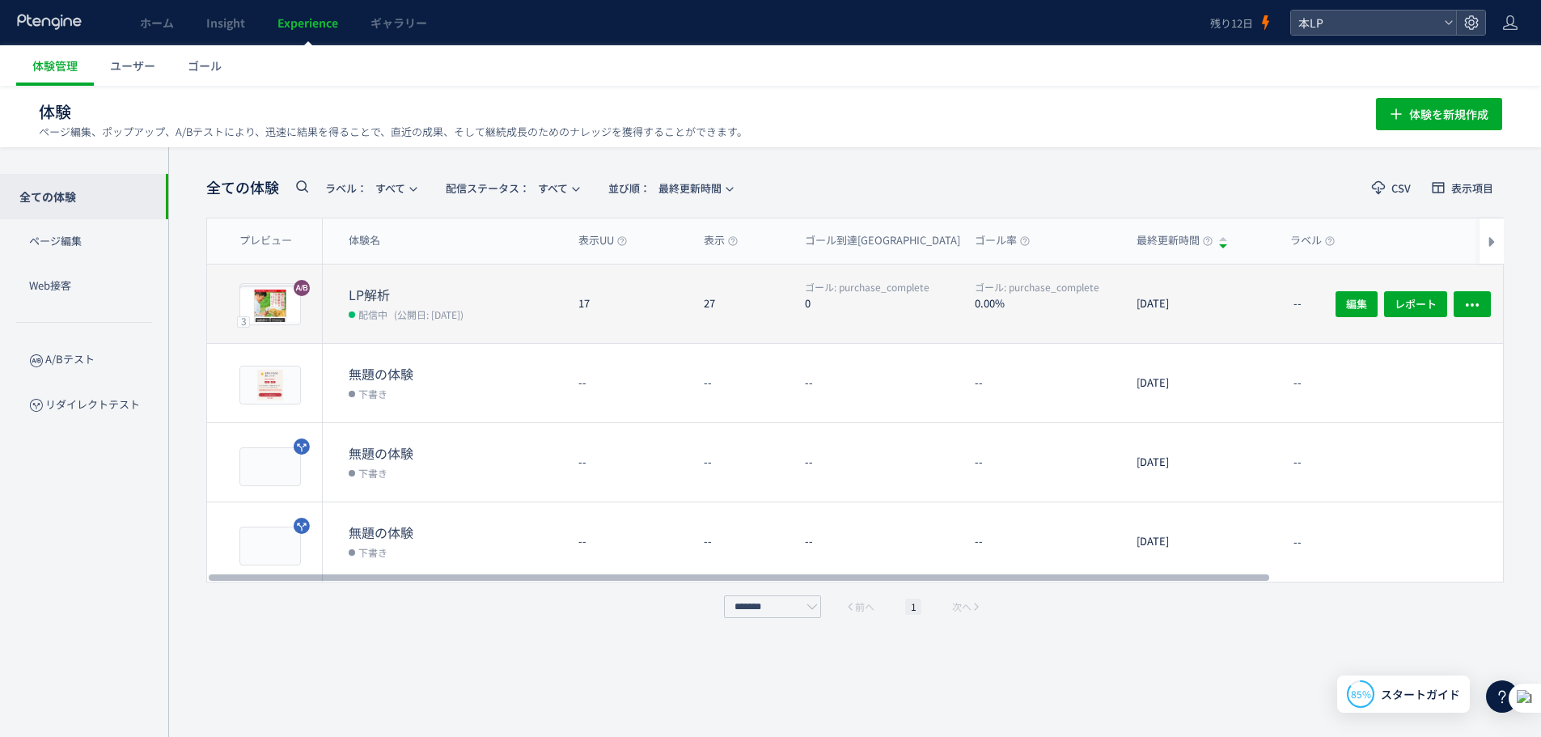
click at [786, 301] on div "27" at bounding box center [741, 303] width 101 height 78
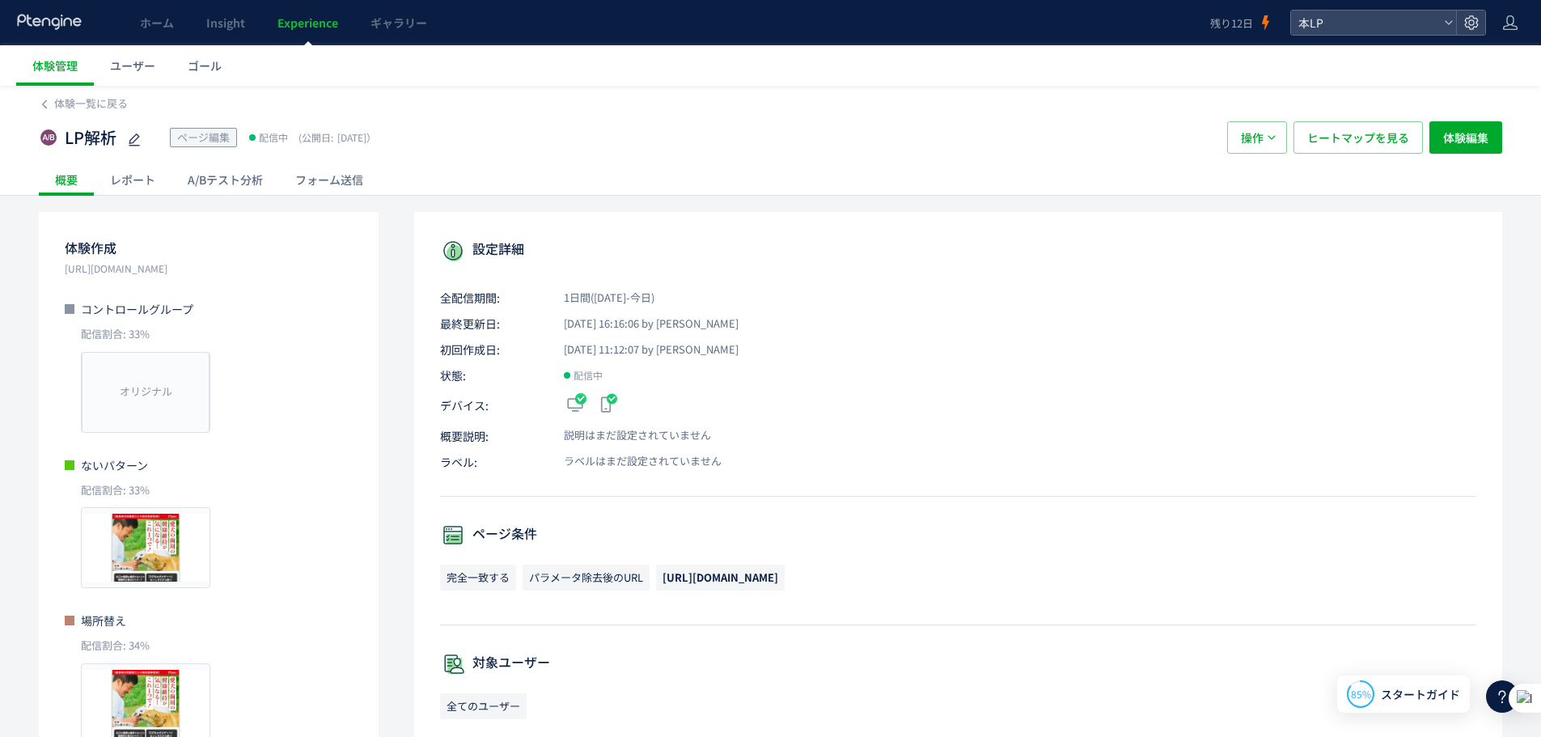
drag, startPoint x: 786, startPoint y: 301, endPoint x: 579, endPoint y: 158, distance: 251.2
click at [560, 158] on div "LP解析 ページ編集 配信中 (公開日: 2025/10/09） 操作 ヒートマップを見る 体験編集" at bounding box center [770, 138] width 1463 height 52
click at [1321, 118] on div "LP解析 ページ編集 配信中 (公開日: 2025/10/09） 操作 ヒートマップを見る 体験編集" at bounding box center [770, 138] width 1463 height 52
drag, startPoint x: 1321, startPoint y: 118, endPoint x: 1321, endPoint y: 129, distance: 11.3
click at [1321, 129] on div "LP解析 ページ編集 配信中 (公開日: 2025/10/09） 操作 ヒートマップを見る 体験編集" at bounding box center [770, 138] width 1463 height 52
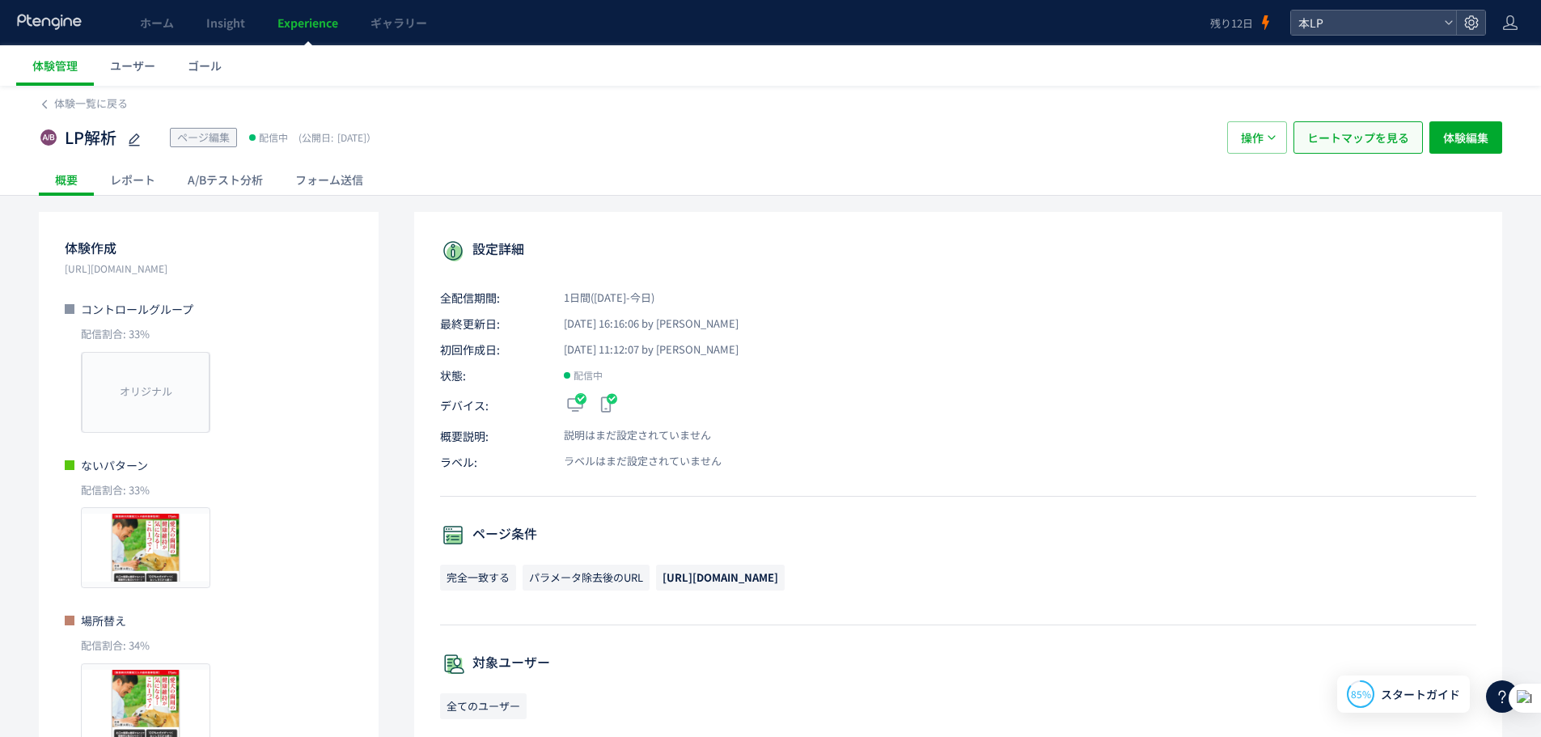
click at [1321, 143] on span "ヒートマップを見る" at bounding box center [1358, 137] width 102 height 32
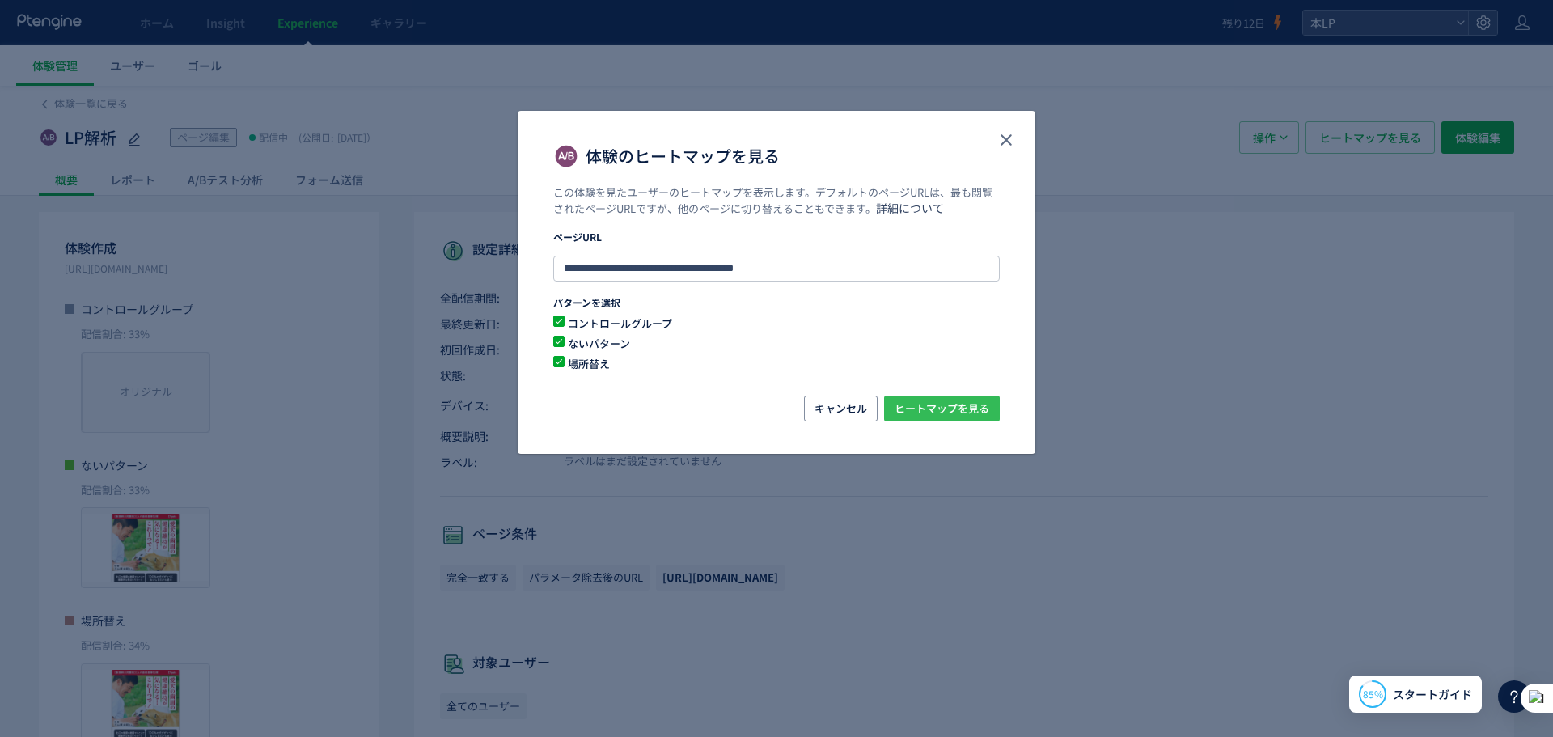
click at [959, 405] on span "ヒートマップを見る" at bounding box center [941, 408] width 95 height 26
click at [1000, 127] on button "close" at bounding box center [1006, 140] width 26 height 26
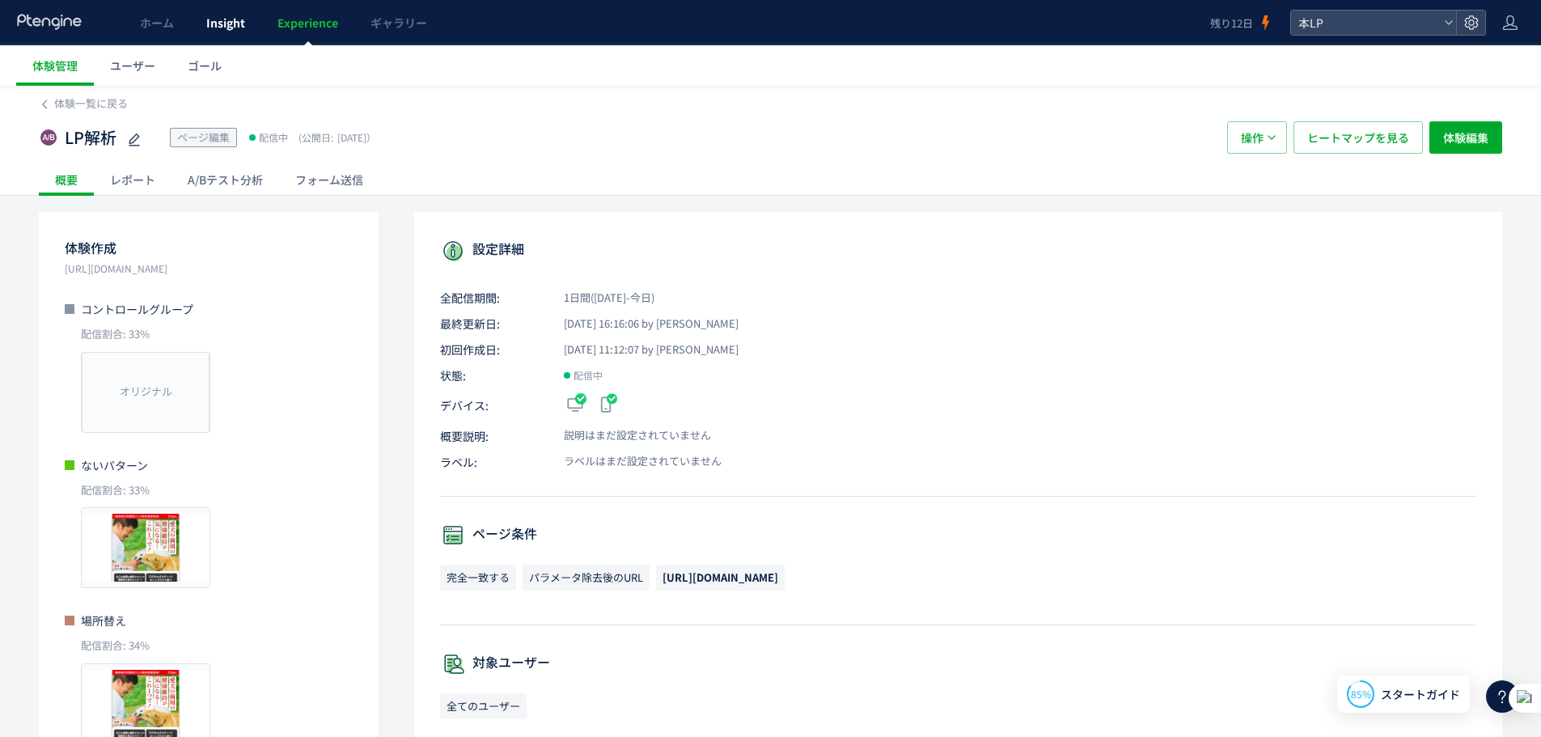
click at [241, 15] on span "Insight" at bounding box center [225, 23] width 39 height 16
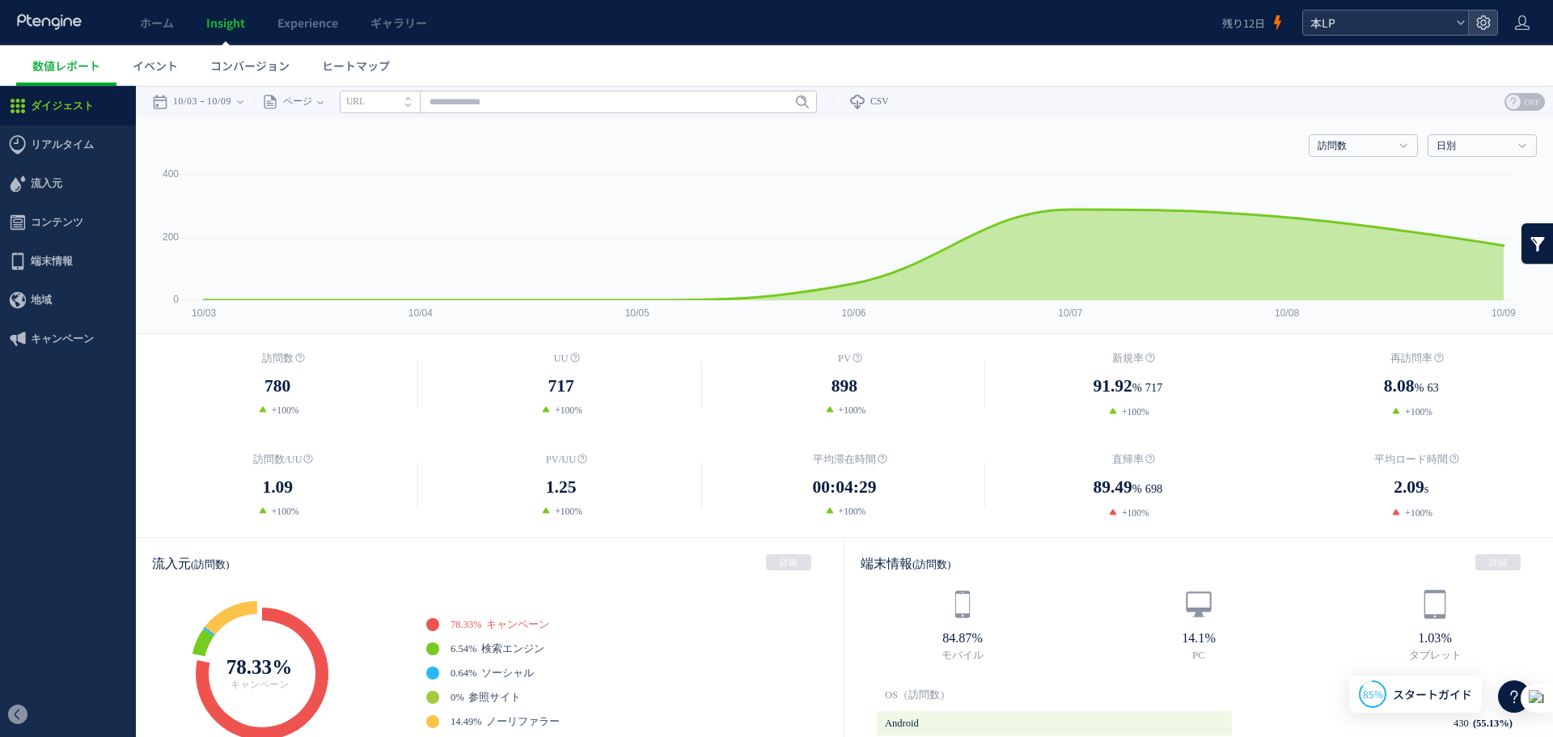
click at [1331, 16] on span "本LP" at bounding box center [1377, 23] width 144 height 24
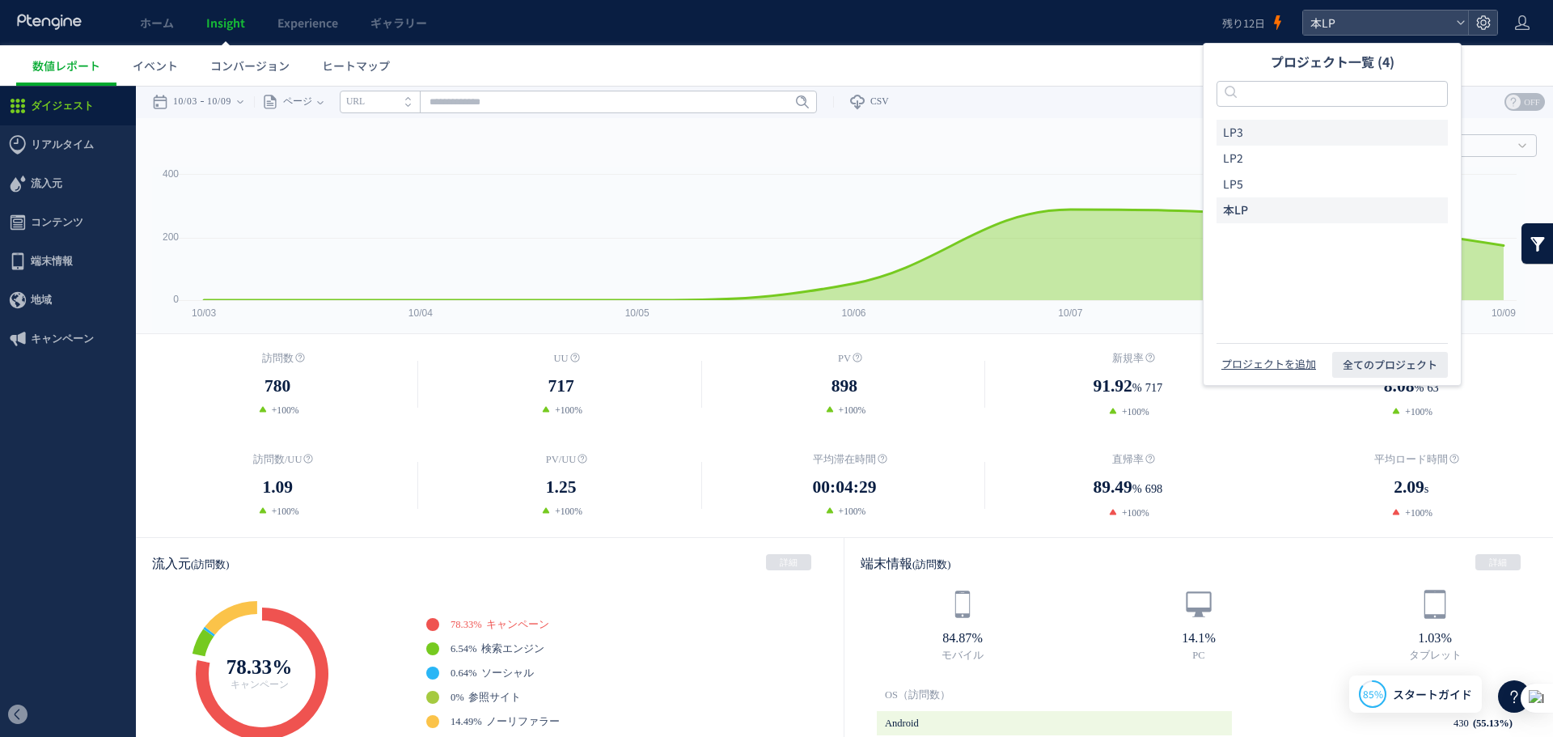
click at [1295, 135] on li "LP3" at bounding box center [1331, 133] width 231 height 26
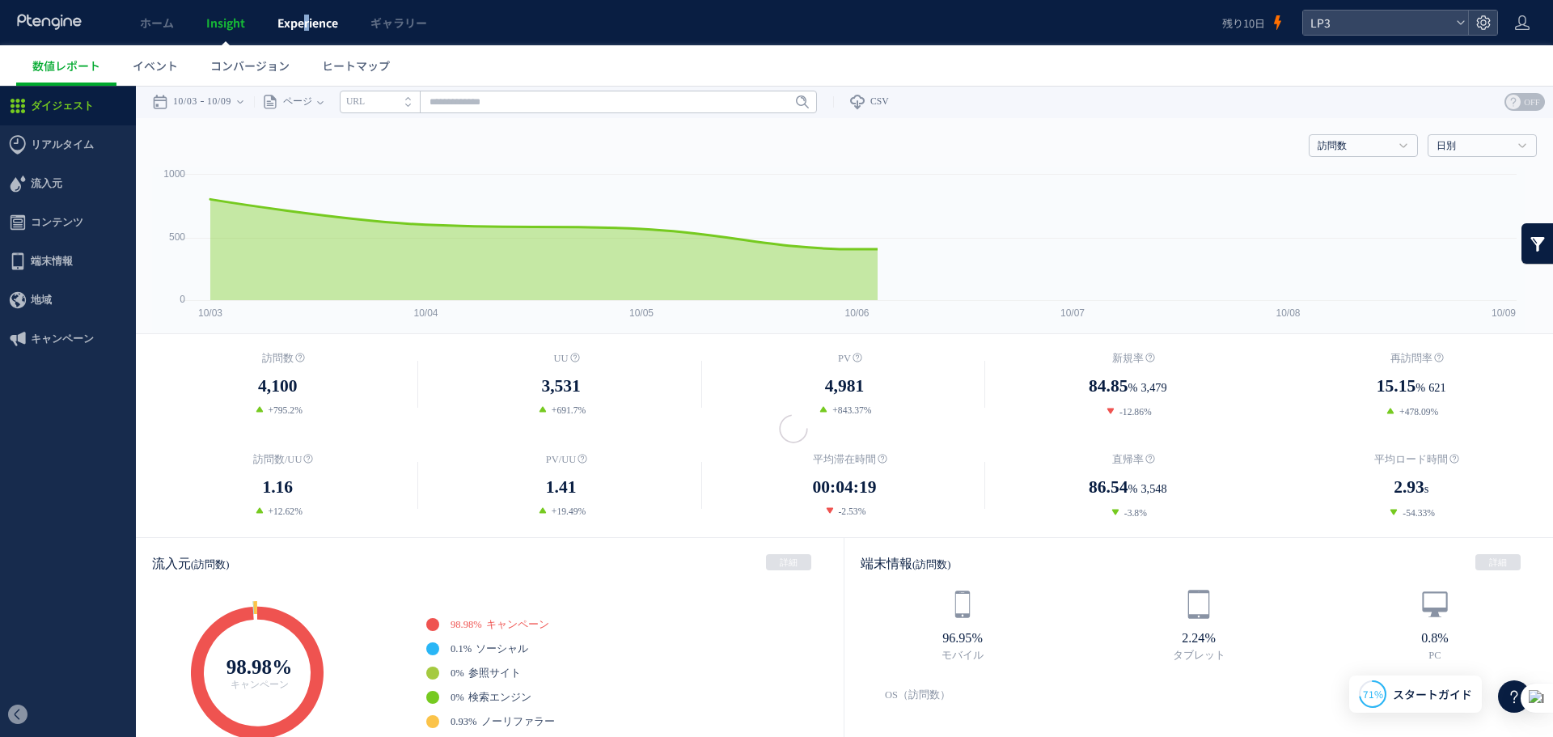
click at [309, 29] on link "Experience" at bounding box center [307, 22] width 93 height 45
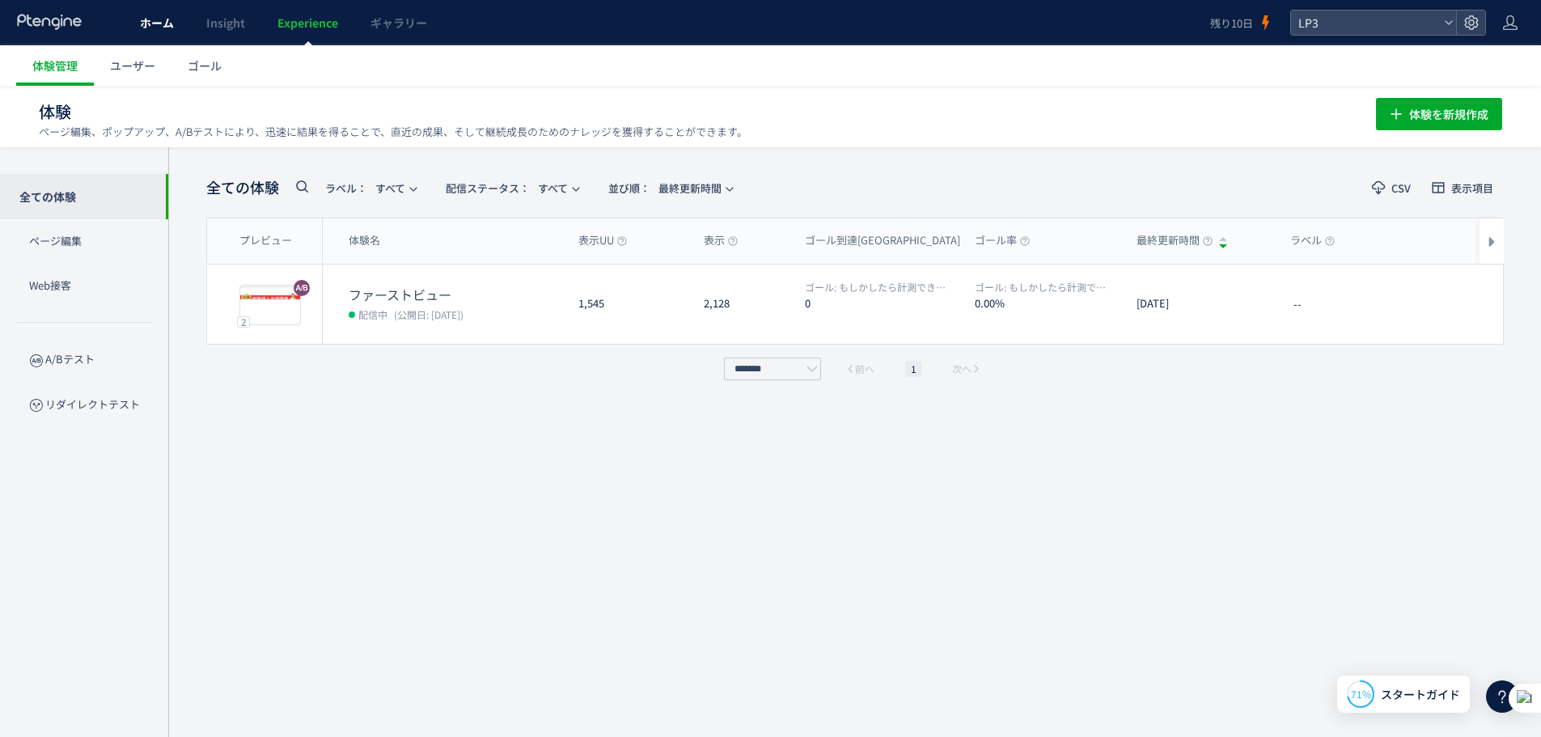
click at [165, 27] on span "ホーム" at bounding box center [157, 23] width 34 height 16
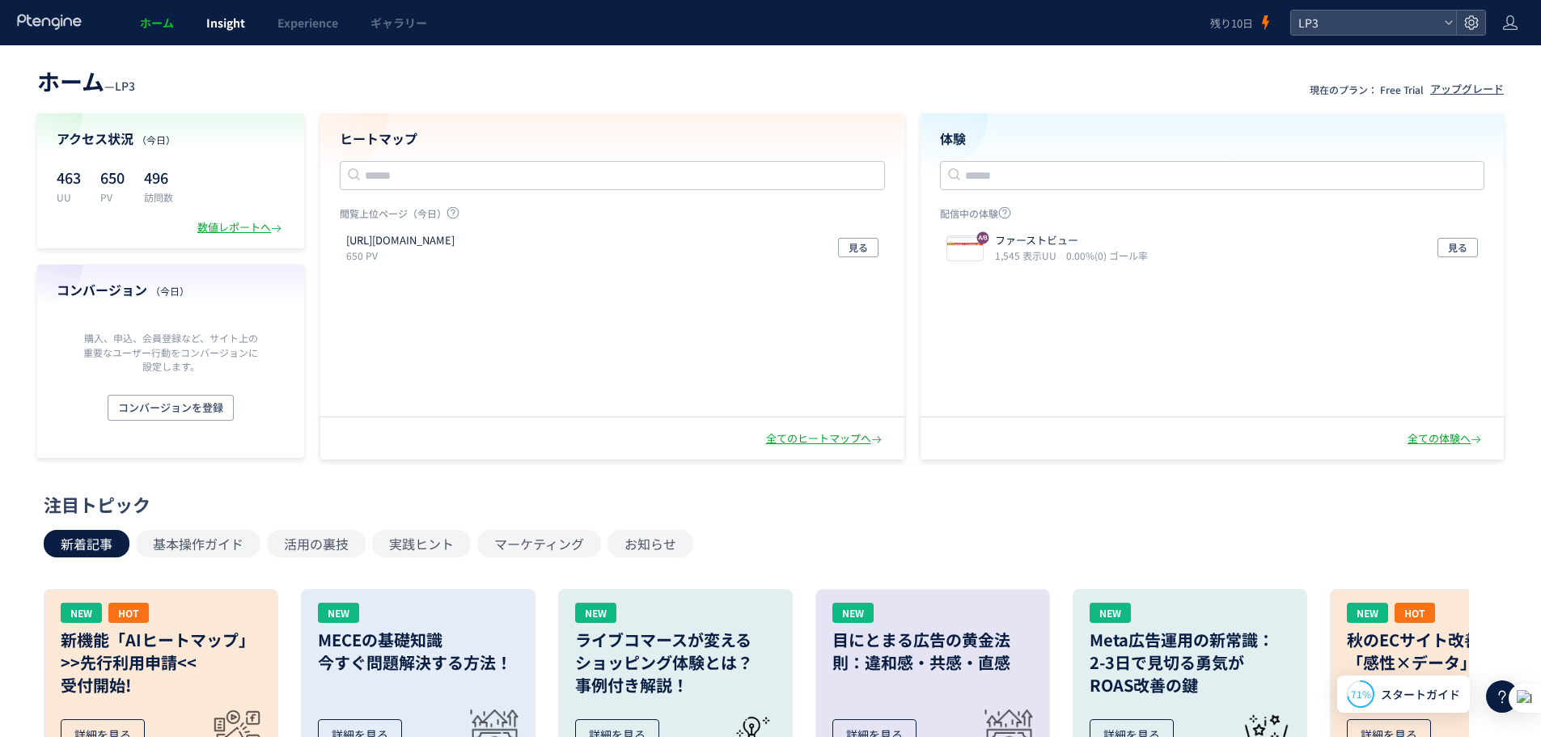
click at [250, 17] on link "Insight" at bounding box center [225, 22] width 71 height 45
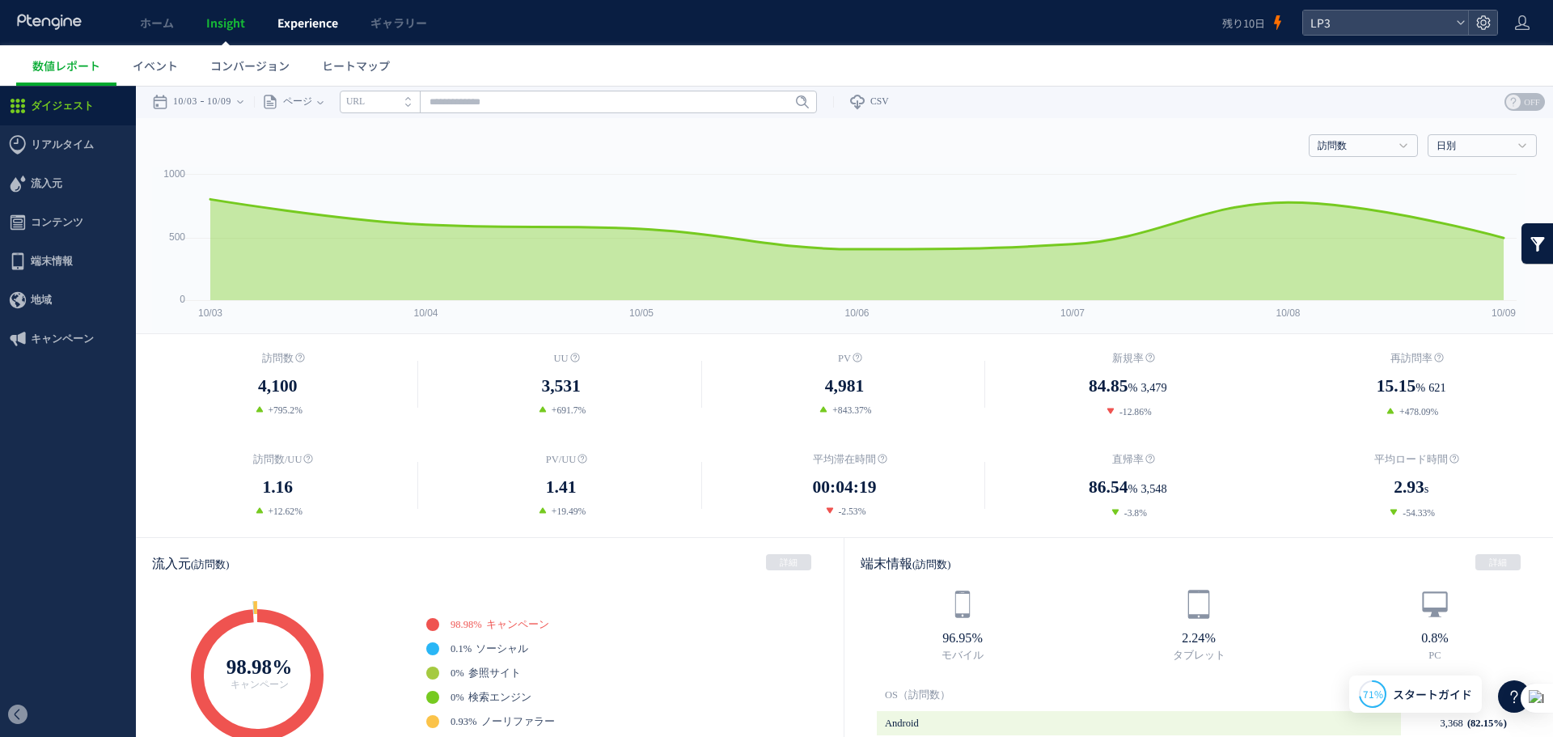
click at [323, 27] on span "Experience" at bounding box center [307, 23] width 61 height 16
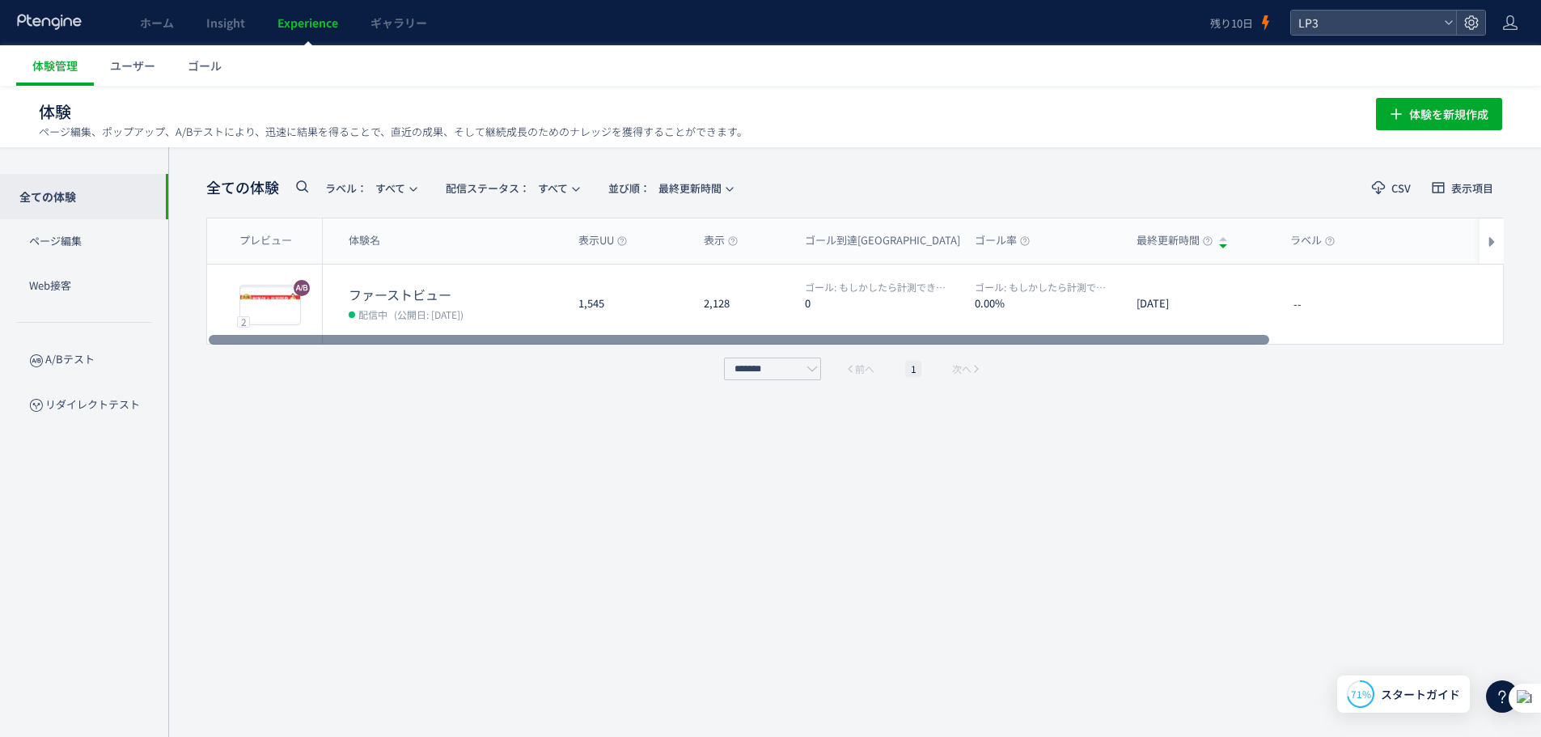
drag, startPoint x: 527, startPoint y: 359, endPoint x: 437, endPoint y: 333, distance: 94.2
click at [481, 383] on div "全ての体験 ラベル： すべて 配信ステータス​： すべて 並び順： 最終更新時間 CSV 表示項目 プレビュー 体験名 表示UU 表示 ゴール到達UU ゴール…" at bounding box center [854, 441] width 1297 height 541
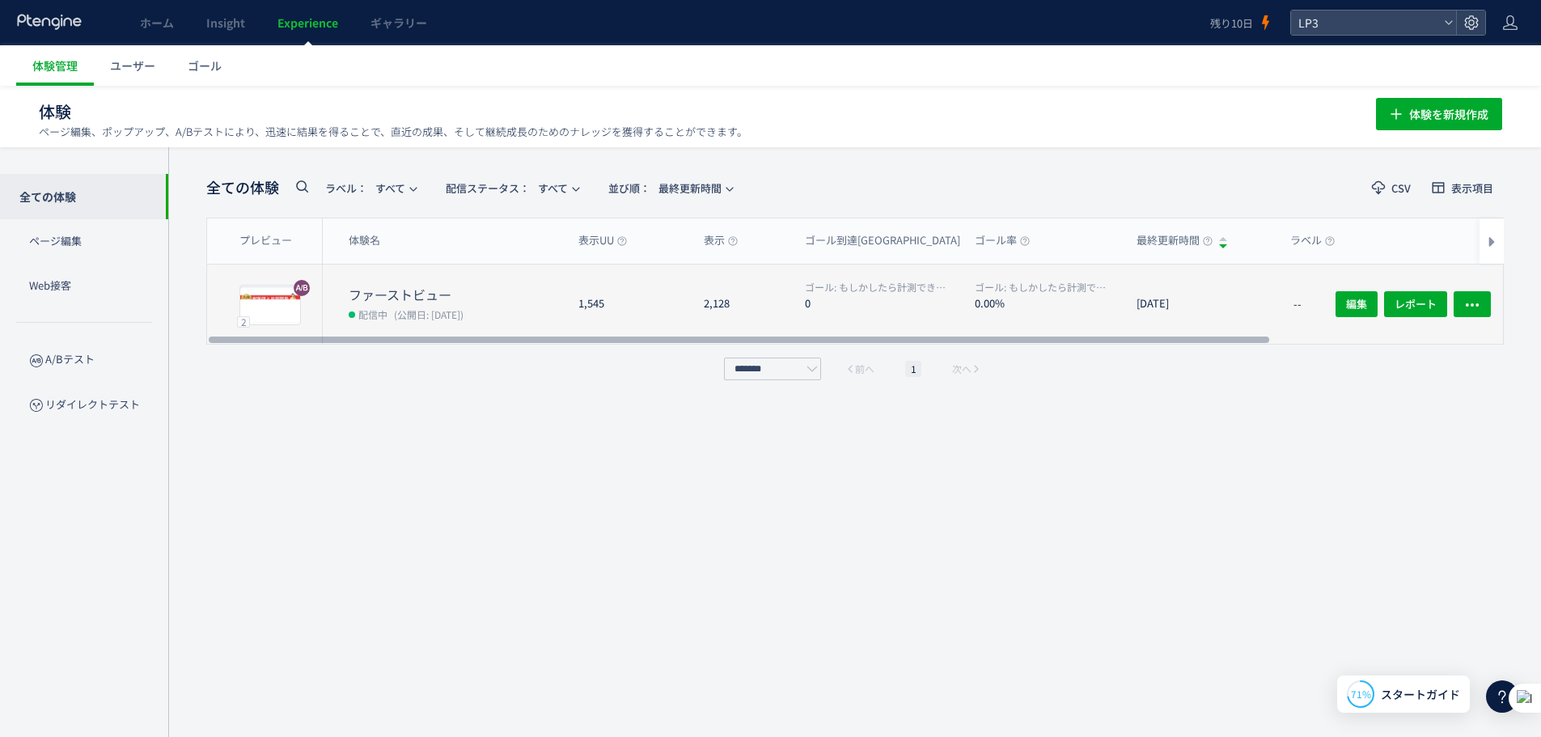
click at [410, 302] on dt "ファーストビュー" at bounding box center [457, 294] width 217 height 19
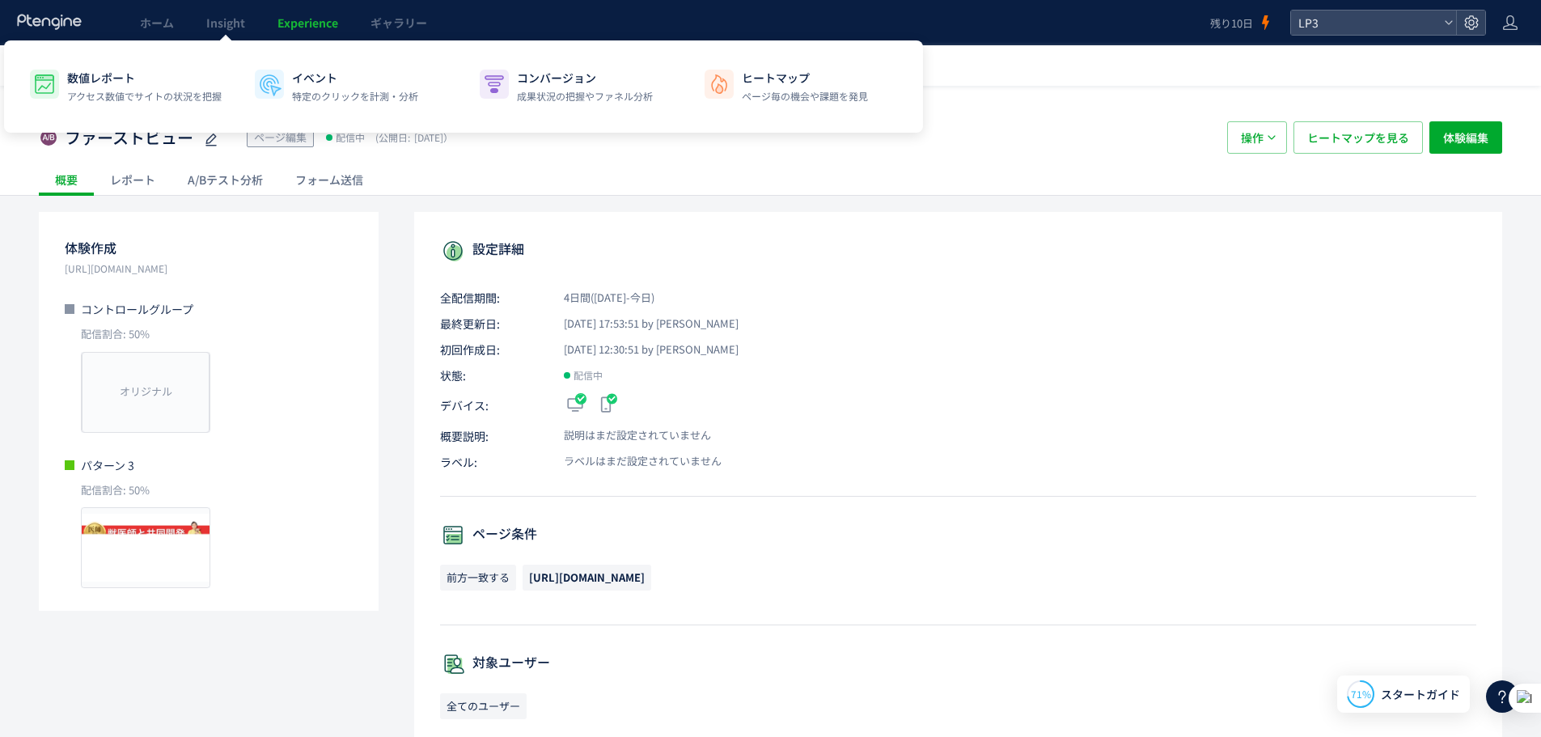
click at [272, 15] on ul "ホーム Insight Experience ギャラリー" at bounding box center [283, 22] width 319 height 45
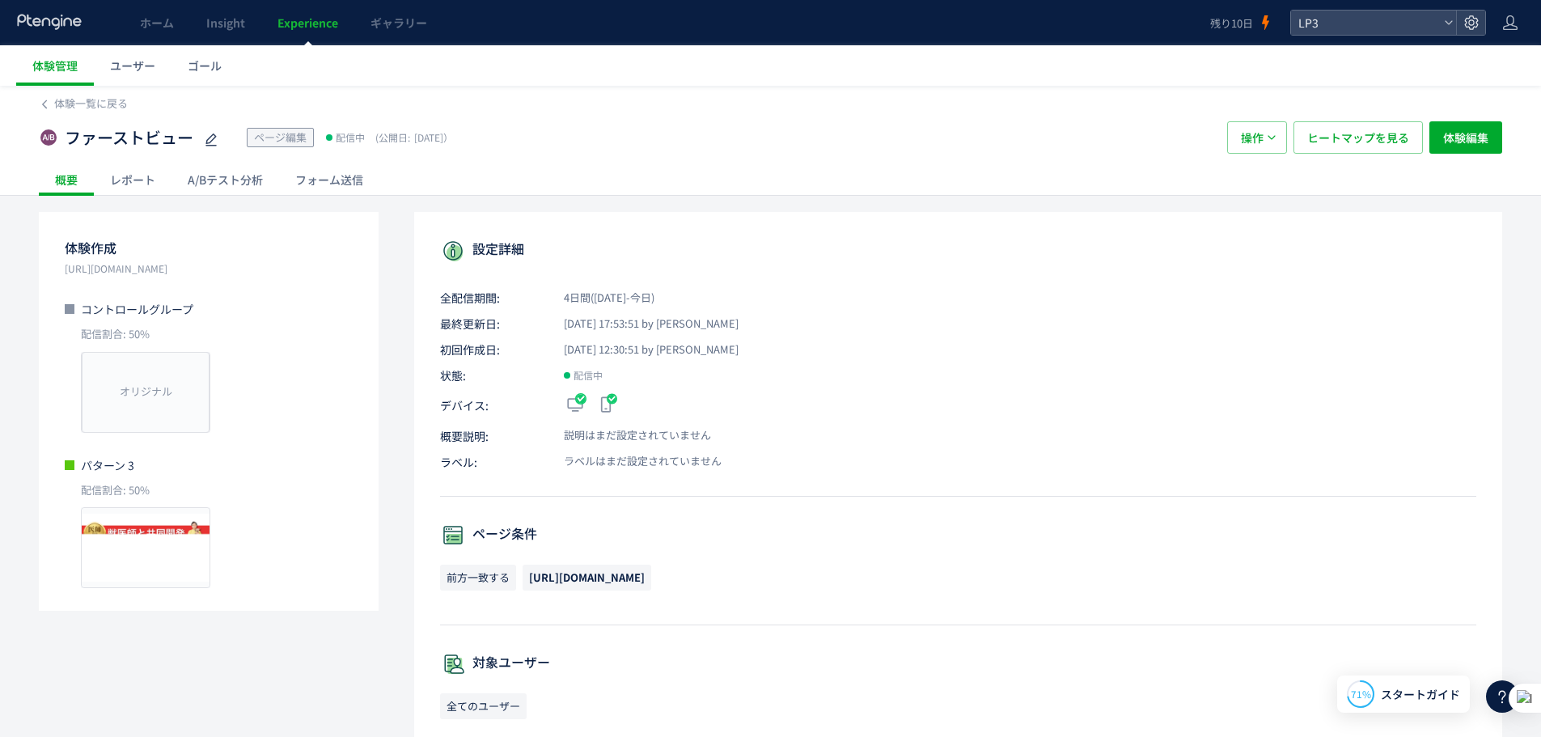
click at [47, 16] on icon at bounding box center [49, 22] width 67 height 16
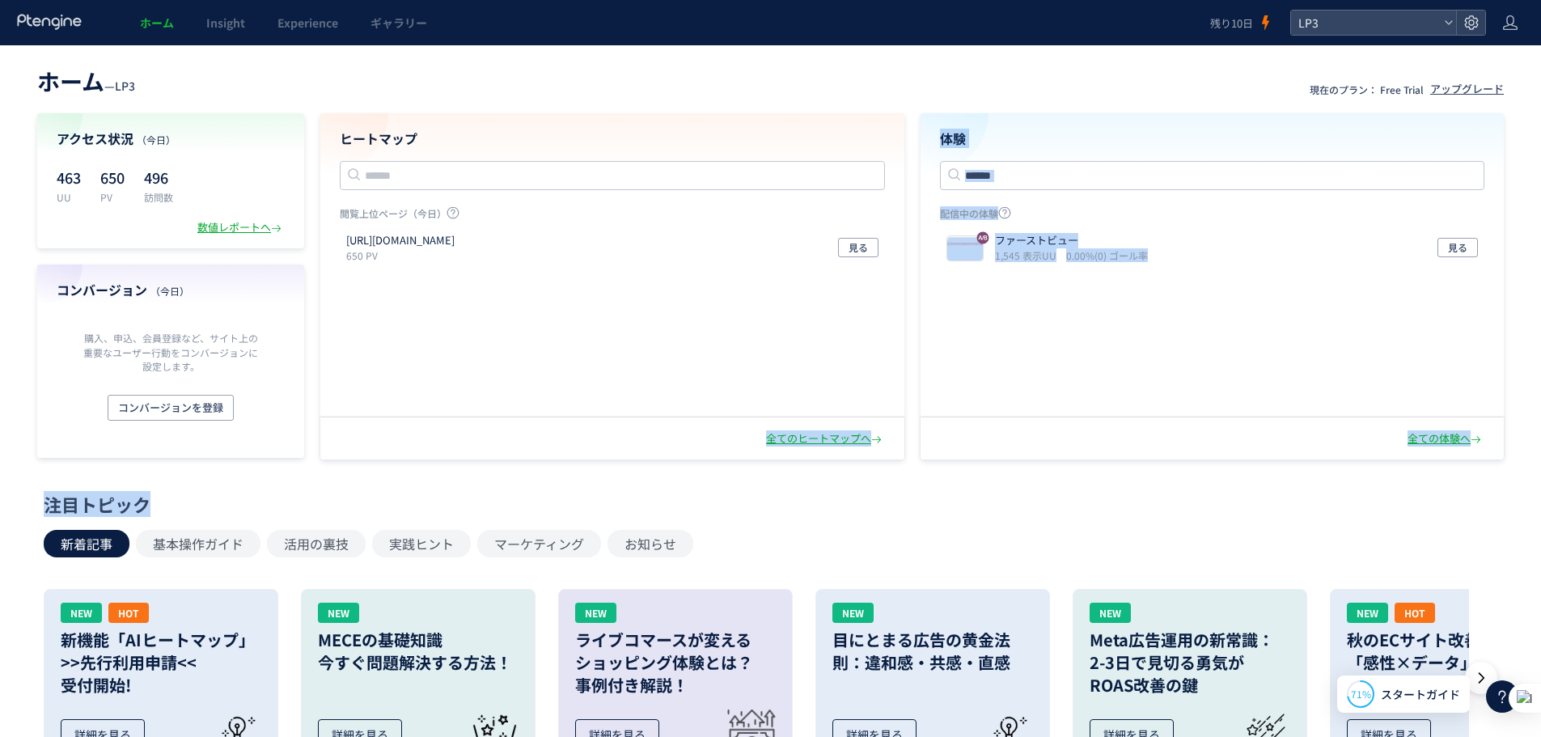
drag, startPoint x: 754, startPoint y: 355, endPoint x: 909, endPoint y: 205, distance: 216.2
click at [600, 417] on div "ヒートマップ 閲覧上位ページ（今日） https://lp.ishitsuku.com/04 650 PV 見る 全てのヒートマップへ" at bounding box center [612, 265] width 584 height 304
